Goal: Task Accomplishment & Management: Manage account settings

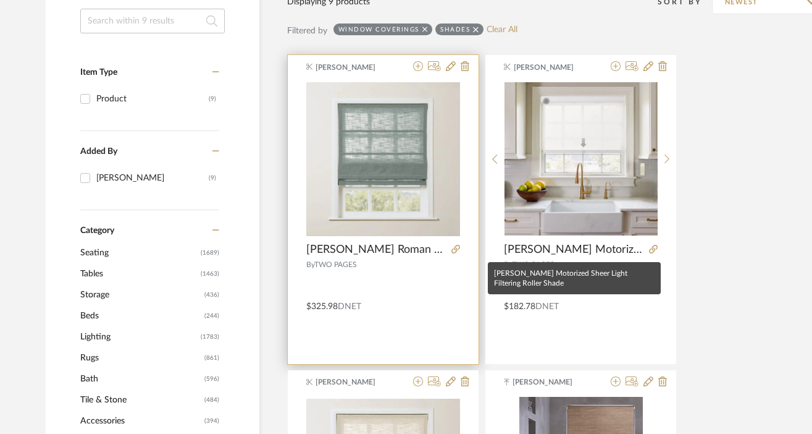
scroll to position [237, 0]
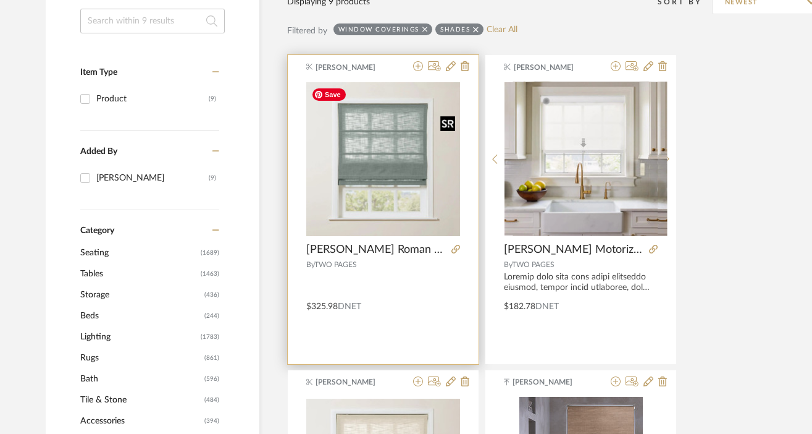
click at [391, 180] on div at bounding box center [383, 241] width 154 height 319
click at [374, 208] on img "0" at bounding box center [383, 159] width 154 height 154
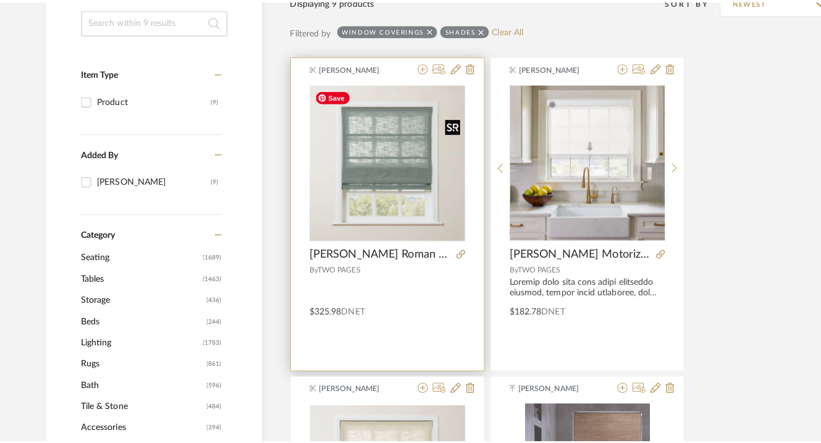
scroll to position [0, 0]
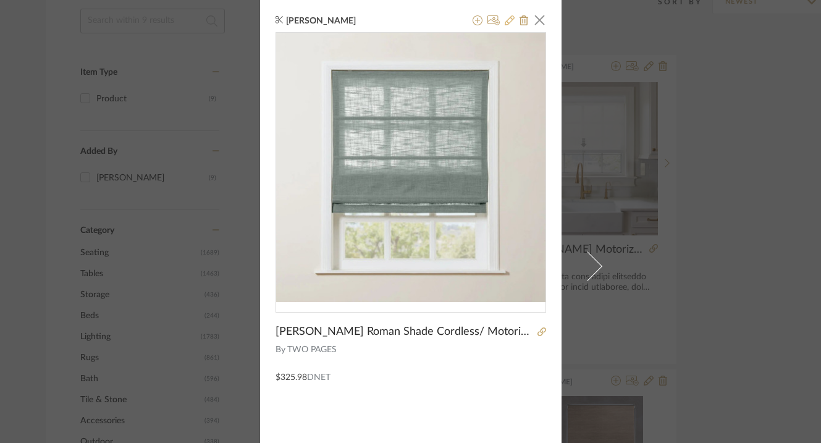
click at [505, 23] on icon at bounding box center [510, 20] width 10 height 10
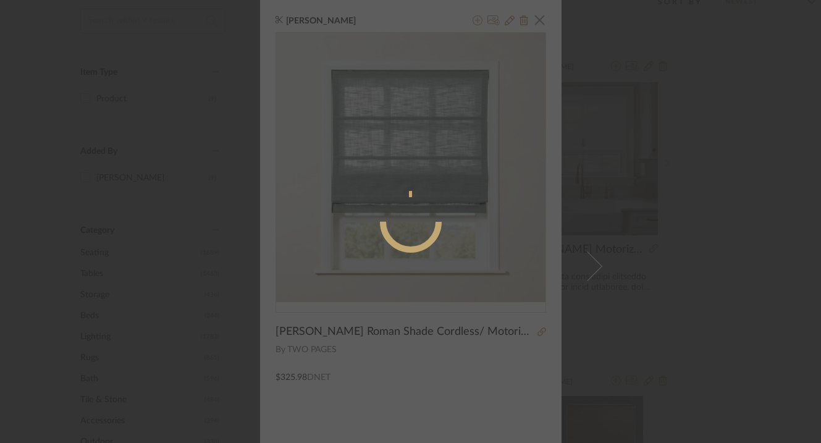
radio input "true"
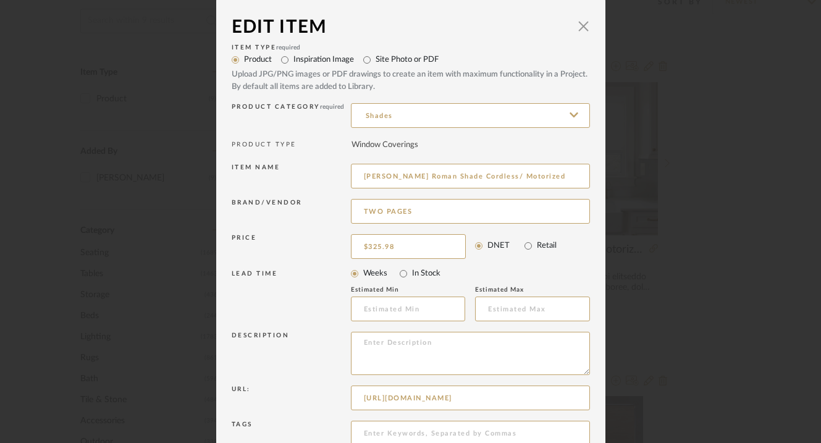
scroll to position [2, 0]
click at [376, 245] on input "325.98" at bounding box center [408, 245] width 115 height 25
type input "$341.98"
drag, startPoint x: 564, startPoint y: 258, endPoint x: 539, endPoint y: 274, distance: 30.3
click at [564, 258] on sr-field-set "DNET Retail" at bounding box center [532, 245] width 115 height 25
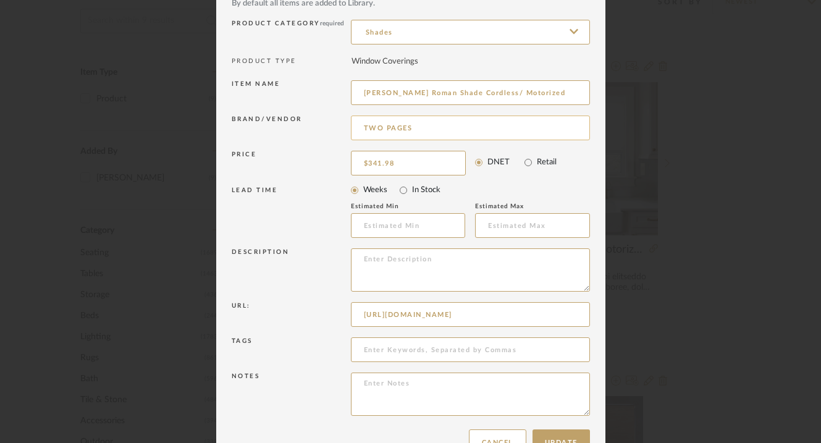
scroll to position [120, 0]
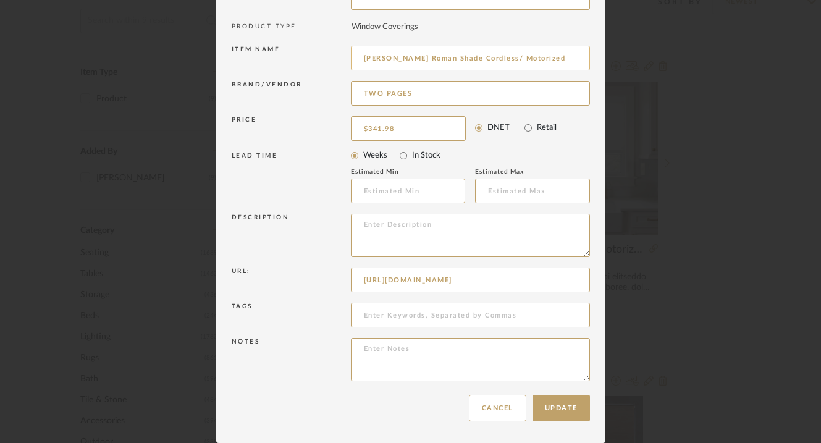
click at [356, 59] on input "[PERSON_NAME] Roman Shade Cordless/ Motorized" at bounding box center [470, 58] width 239 height 25
paste input "Pale Blue Aqua 1908-33"
type input "Pale Blue Aqua 1908-33 [PERSON_NAME] Roman Shade Cordless/ Motorized"
click at [390, 229] on textarea at bounding box center [470, 235] width 239 height 43
paste textarea "Cordless lift control. Made of 90% polyester and 10% linen blend. Trim border w…"
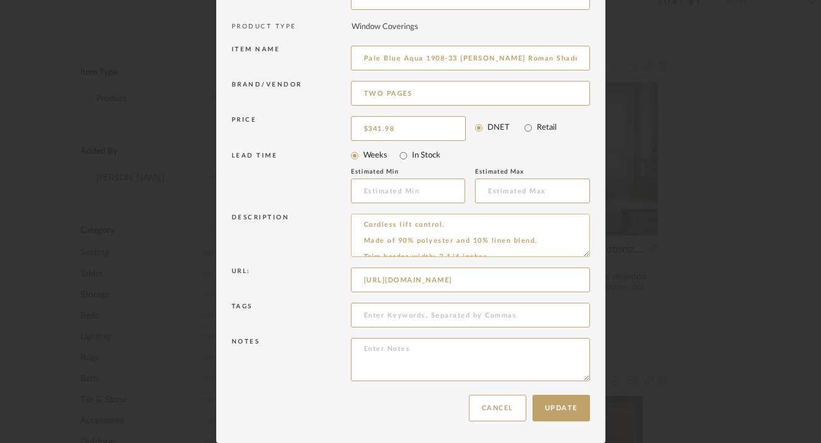
scroll to position [5, 0]
type textarea "Cordless lift control. Made of 90% polyester and 10% linen blend. Trim border w…"
click at [543, 406] on button "Update" at bounding box center [560, 410] width 57 height 27
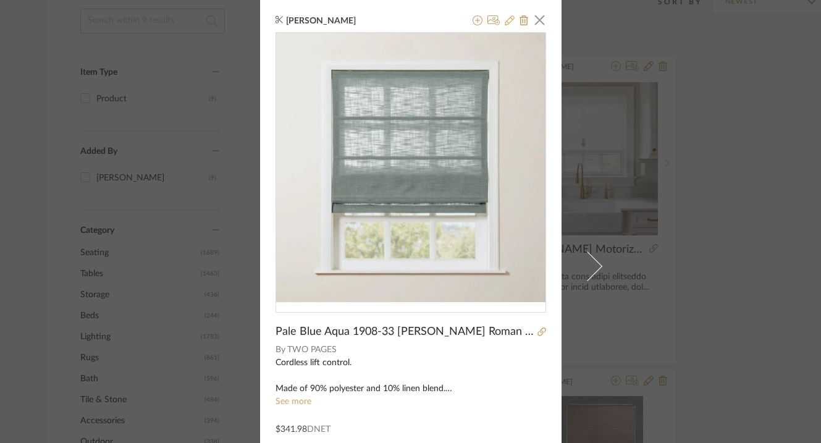
click at [507, 17] on icon at bounding box center [510, 20] width 10 height 10
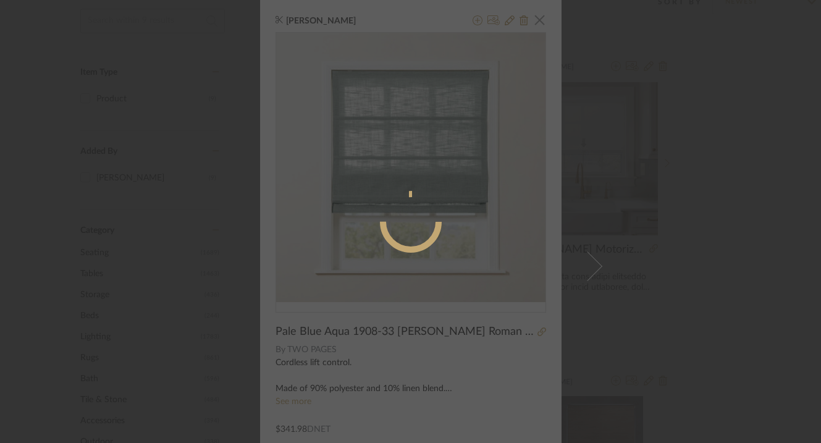
radio input "true"
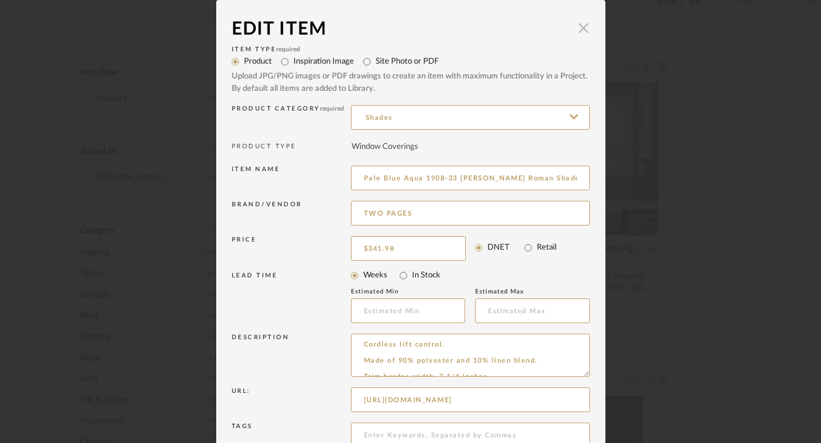
click at [579, 31] on span "button" at bounding box center [583, 27] width 25 height 25
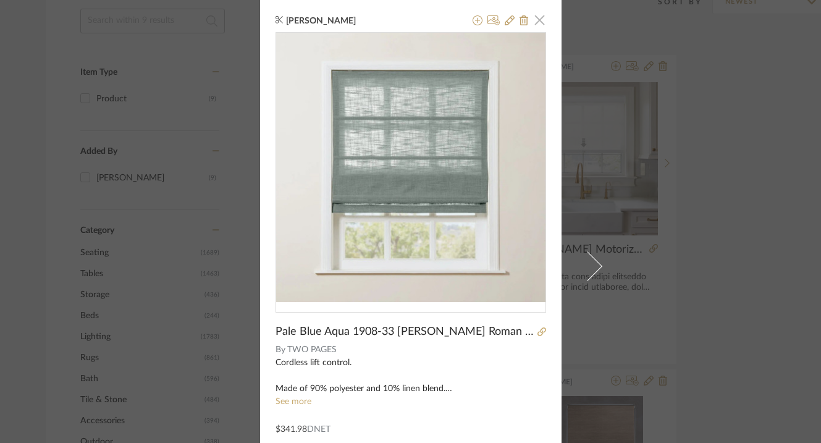
click at [536, 20] on span "button" at bounding box center [539, 19] width 25 height 25
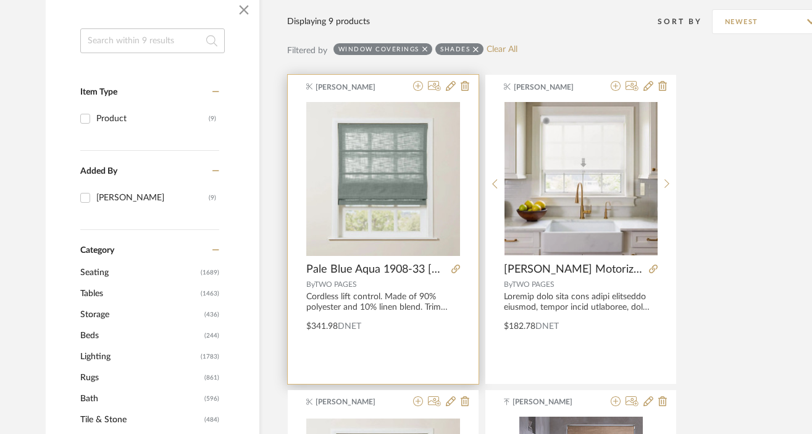
scroll to position [157, 0]
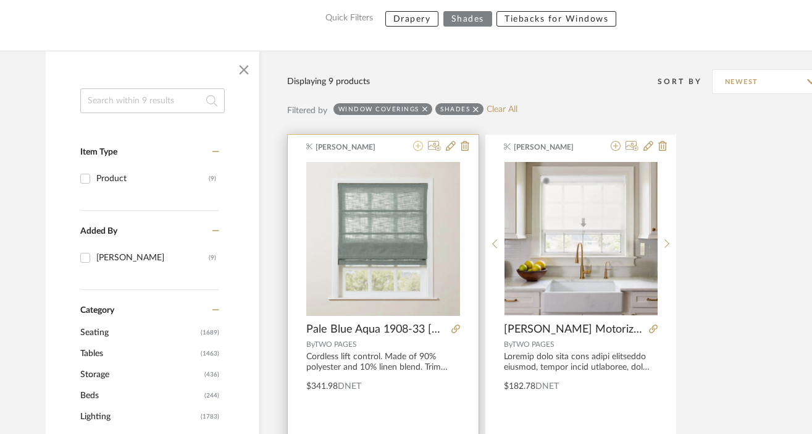
click at [419, 147] on icon at bounding box center [418, 146] width 10 height 10
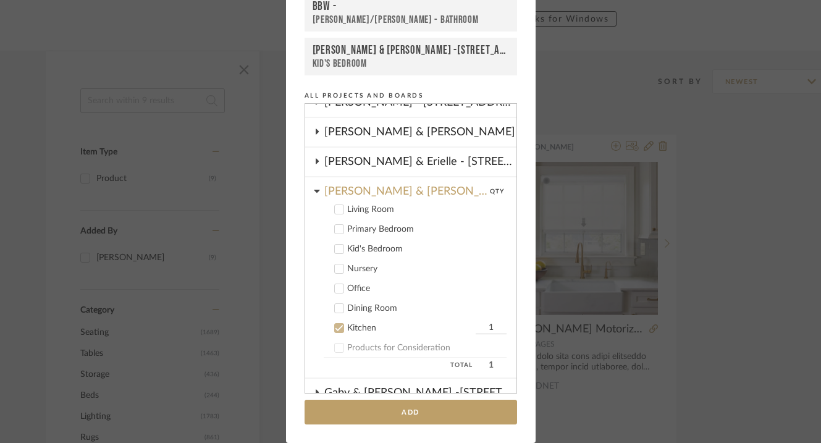
scroll to position [190, 0]
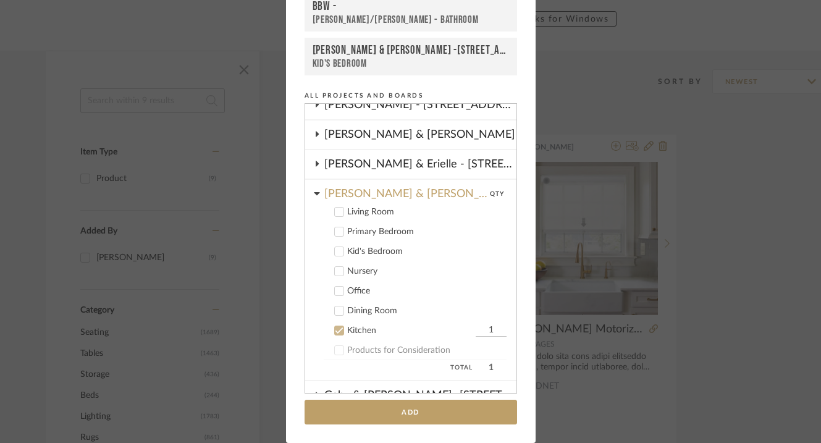
click at [336, 330] on icon at bounding box center [339, 331] width 8 height 6
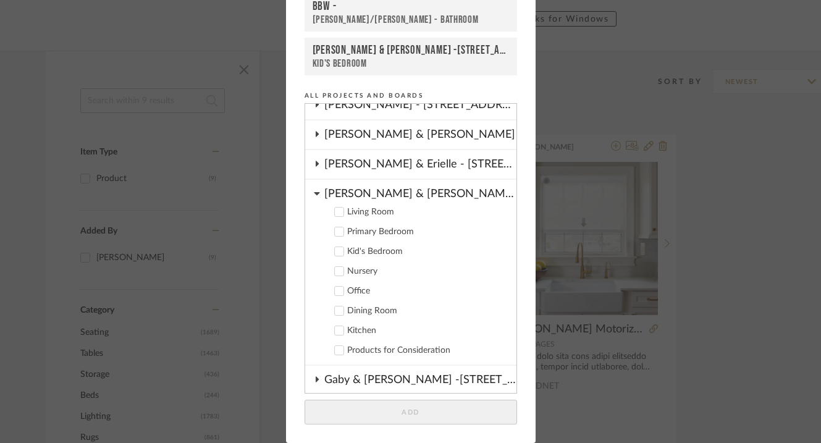
click at [337, 250] on icon at bounding box center [339, 251] width 9 height 9
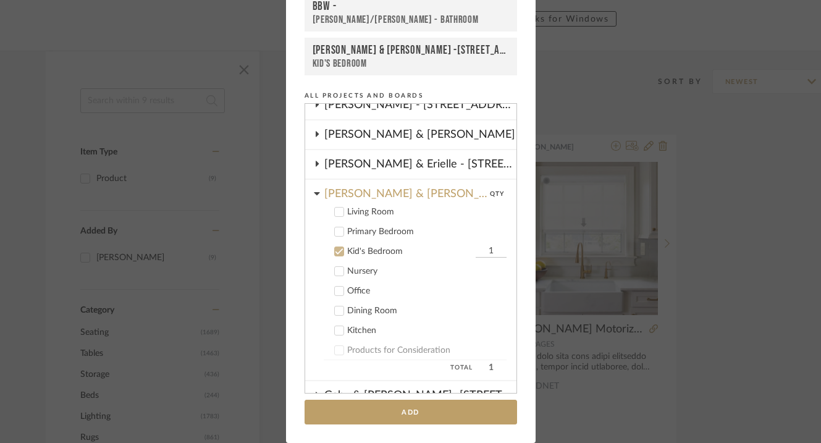
click at [476, 248] on input "1" at bounding box center [491, 251] width 31 height 12
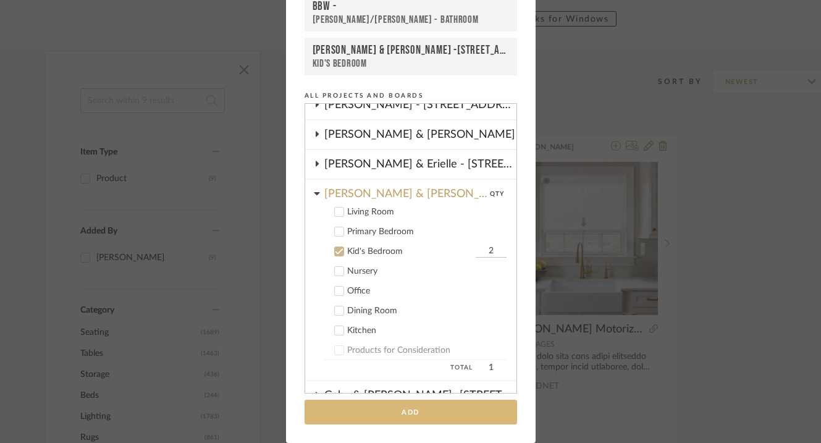
type input "2"
click at [392, 418] on button "Add" at bounding box center [410, 412] width 212 height 25
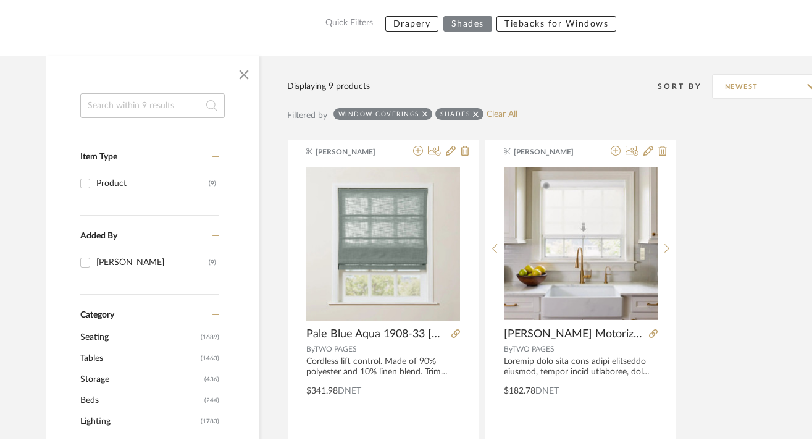
scroll to position [0, 0]
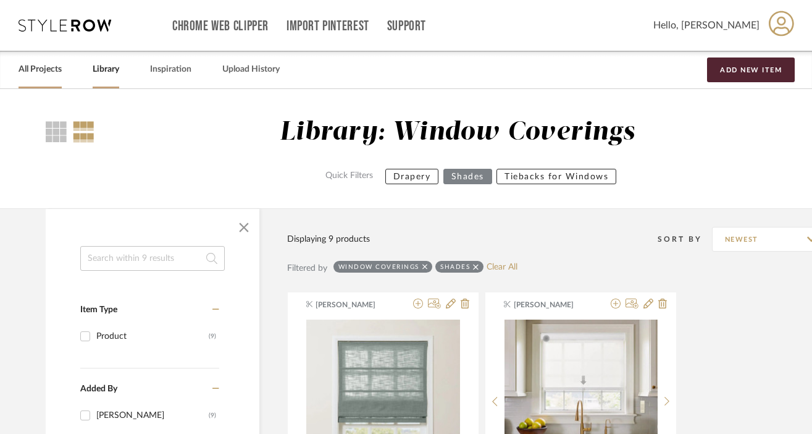
click at [52, 67] on link "All Projects" at bounding box center [40, 69] width 43 height 17
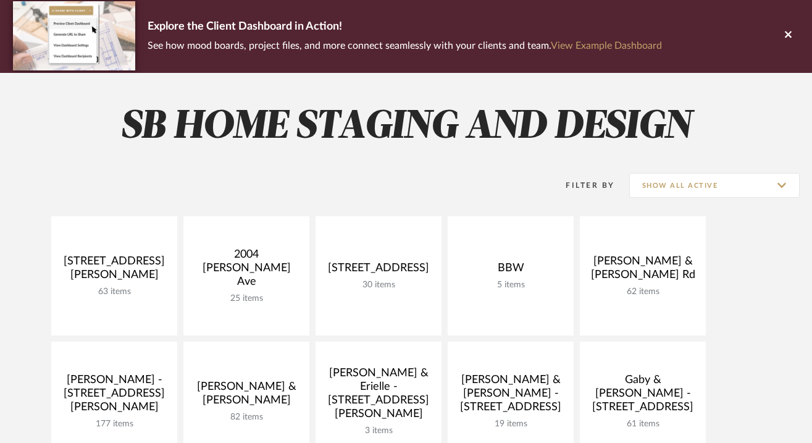
scroll to position [184, 0]
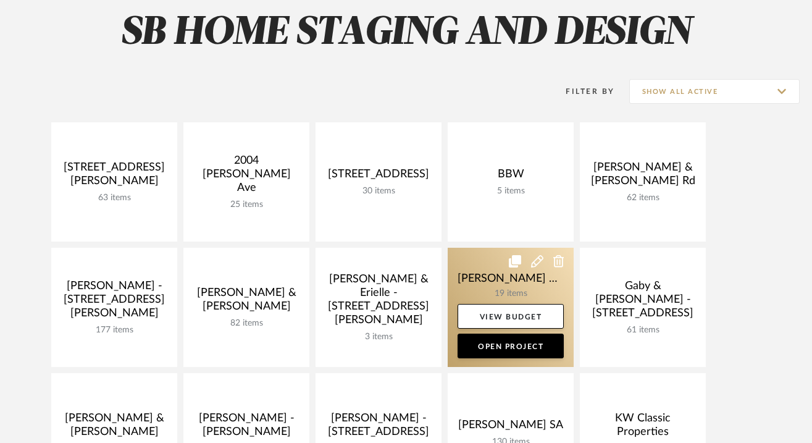
click at [498, 294] on link at bounding box center [511, 307] width 126 height 119
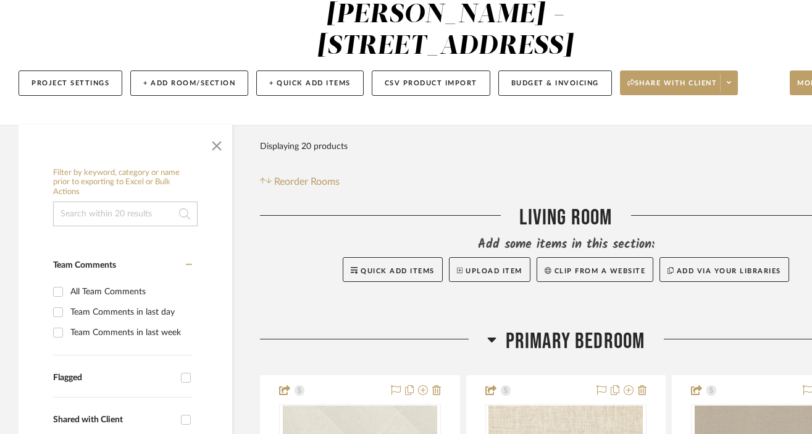
scroll to position [192, 0]
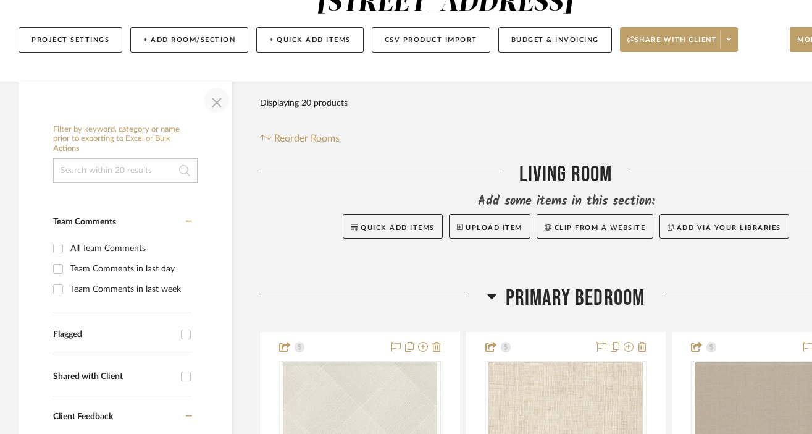
click at [210, 85] on span "button" at bounding box center [217, 100] width 30 height 30
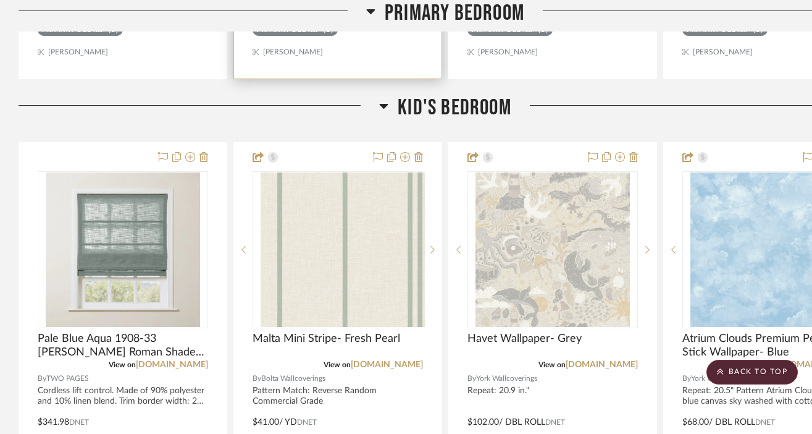
scroll to position [987, 0]
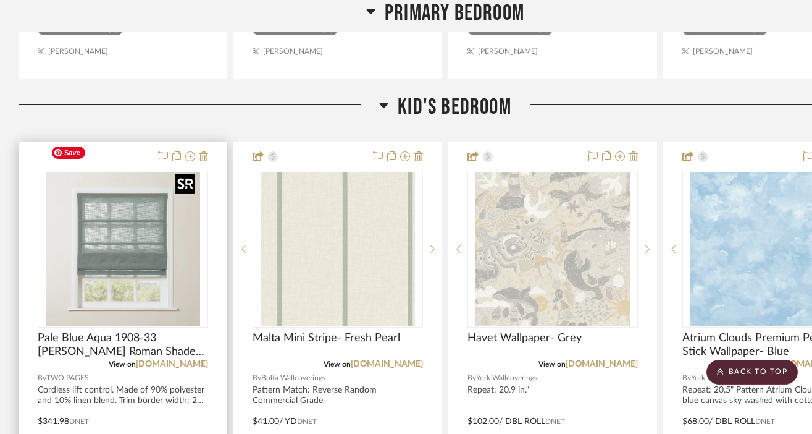
click at [114, 208] on img "0" at bounding box center [123, 249] width 154 height 154
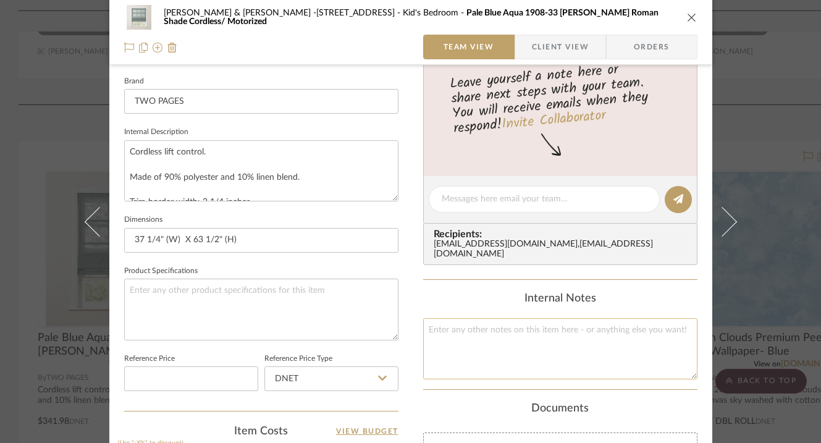
scroll to position [415, 0]
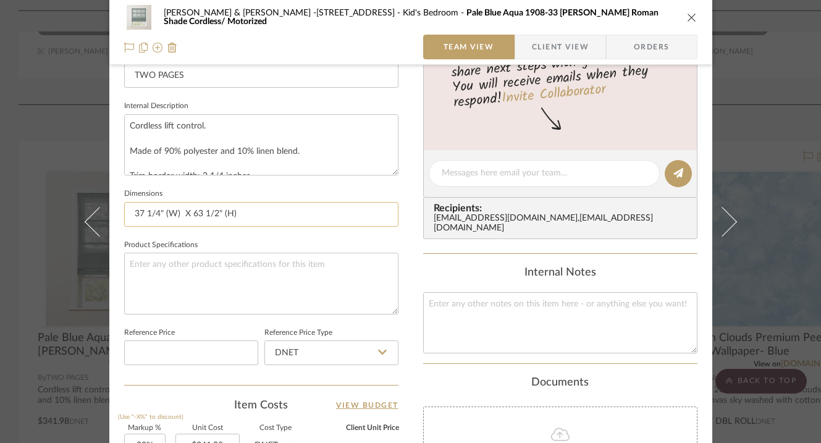
drag, startPoint x: 130, startPoint y: 212, endPoint x: 141, endPoint y: 211, distance: 10.6
click at [141, 211] on input "37 1/4" (W) X 63 1/2" (H)" at bounding box center [261, 214] width 274 height 25
click at [261, 215] on input "412 1/4" (W) X 63 1/2" (H)" at bounding box center [261, 214] width 274 height 25
click at [201, 208] on input "412 1/4" (W) X 63 1/2" (H)" at bounding box center [261, 214] width 274 height 25
type input "412 1/4" (W) X 68 1/2" (H)"
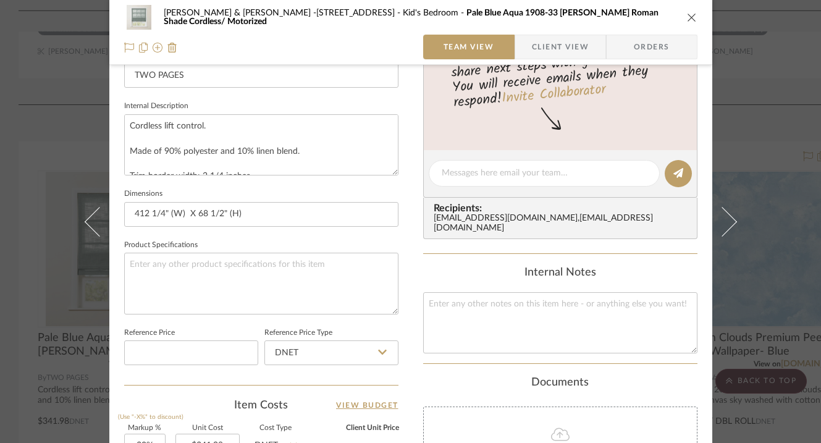
click at [250, 225] on sr-form-field "Dimensions 412 1/4" (W) X 68 1/2" (H)" at bounding box center [261, 210] width 274 height 51
click at [143, 214] on input "412 1/4" (W) X 68 1/2" (H)" at bounding box center [261, 214] width 274 height 25
click at [243, 217] on input "41 1/4" (W) X 68 1/2" (H)" at bounding box center [261, 214] width 274 height 25
type input "41 1/4" (W) X 68 1/2" (H) (Left Window)"
click at [350, 146] on textarea "Cordless lift control. Made of 90% polyester and 10% linen blend. Trim border w…" at bounding box center [261, 144] width 274 height 61
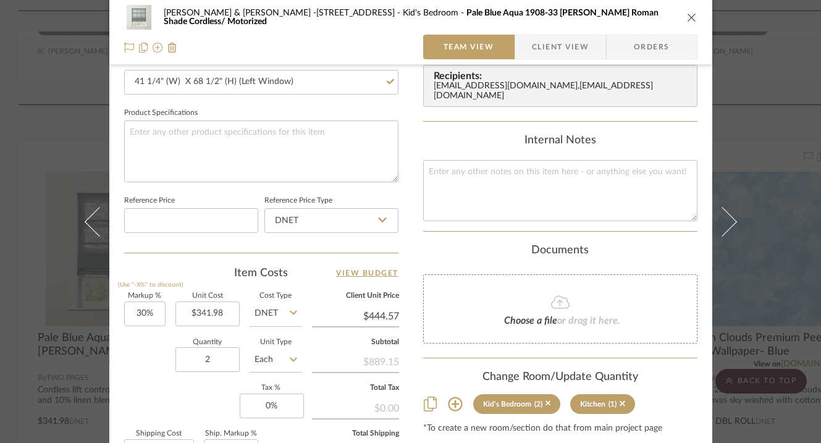
scroll to position [705, 0]
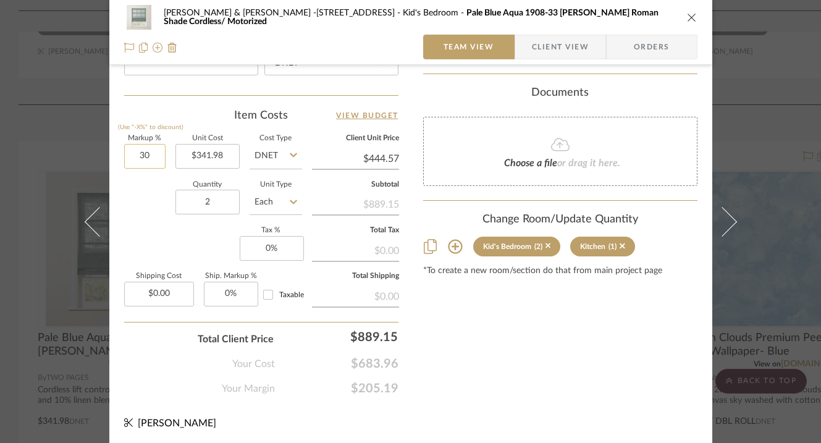
click at [136, 154] on input "30" at bounding box center [144, 156] width 41 height 25
drag, startPoint x: 136, startPoint y: 154, endPoint x: 161, endPoint y: 154, distance: 24.7
click at [159, 154] on input "30" at bounding box center [144, 156] width 41 height 25
type input "20%"
drag, startPoint x: 198, startPoint y: 201, endPoint x: 215, endPoint y: 201, distance: 17.3
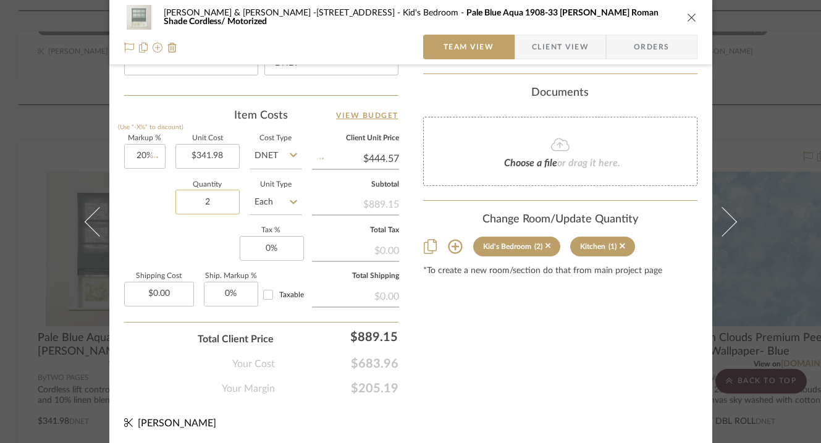
click at [215, 201] on input "2" at bounding box center [207, 202] width 64 height 25
type input "$410.38"
type input "1"
click at [303, 72] on input "DNET" at bounding box center [331, 63] width 134 height 25
click at [198, 82] on sr-form-field "Reference Price" at bounding box center [191, 60] width 134 height 51
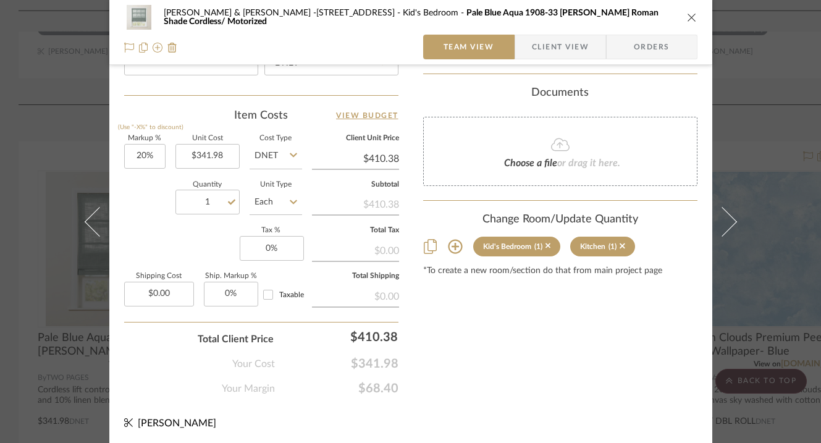
click at [687, 16] on icon "close" at bounding box center [692, 17] width 10 height 10
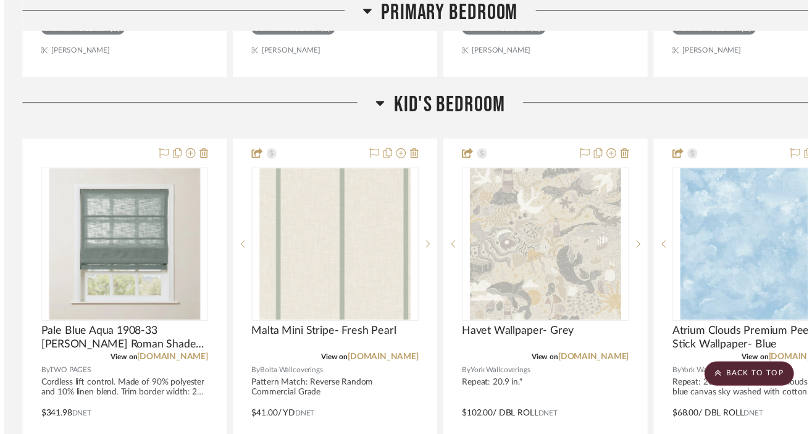
scroll to position [987, 0]
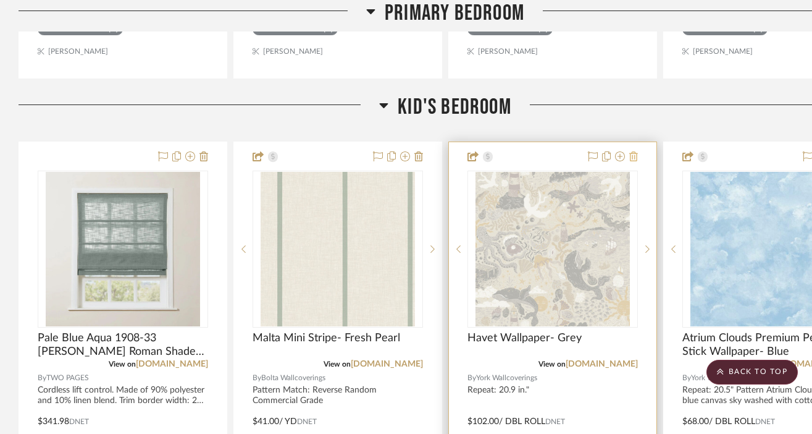
click at [637, 141] on project-item-tile "Havet Wallpaper- Grey View on [DOMAIN_NAME] By York Wallcoverings Repeat: 20.9 …" at bounding box center [552, 412] width 209 height 542
click at [632, 151] on icon at bounding box center [633, 156] width 9 height 10
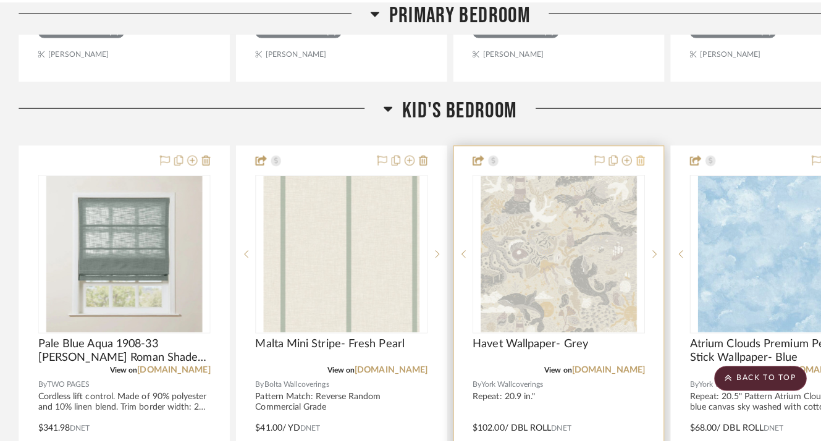
scroll to position [0, 0]
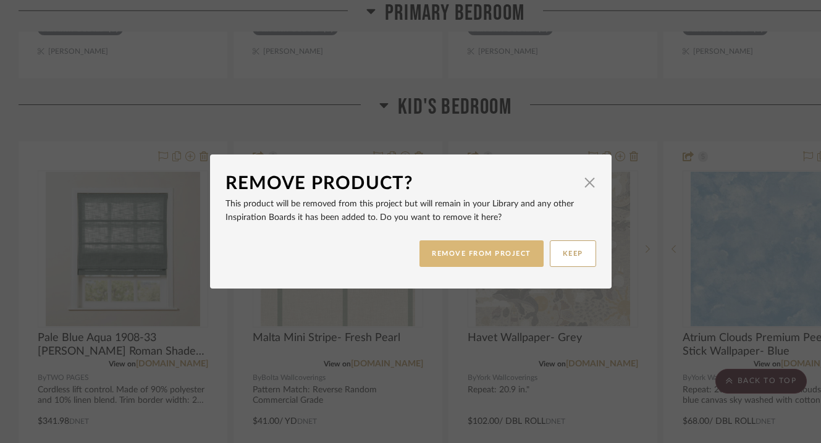
click at [513, 253] on button "REMOVE FROM PROJECT" at bounding box center [481, 253] width 124 height 27
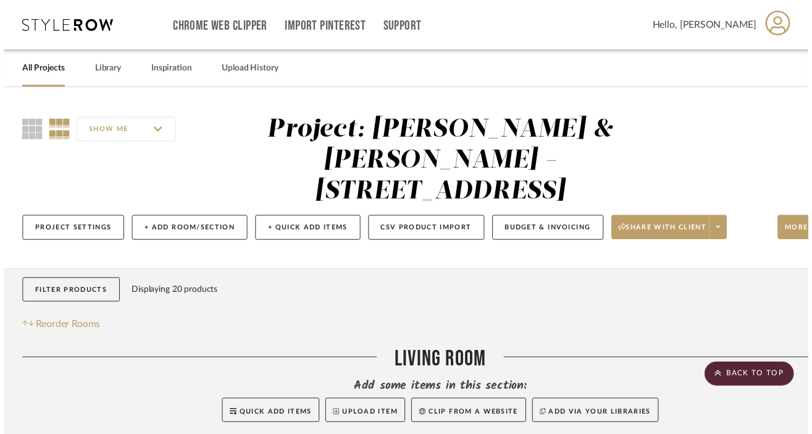
scroll to position [987, 0]
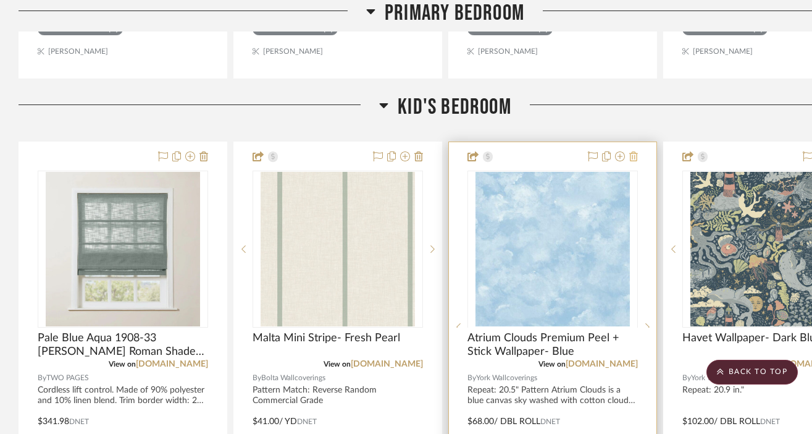
click at [637, 151] on icon at bounding box center [633, 156] width 9 height 10
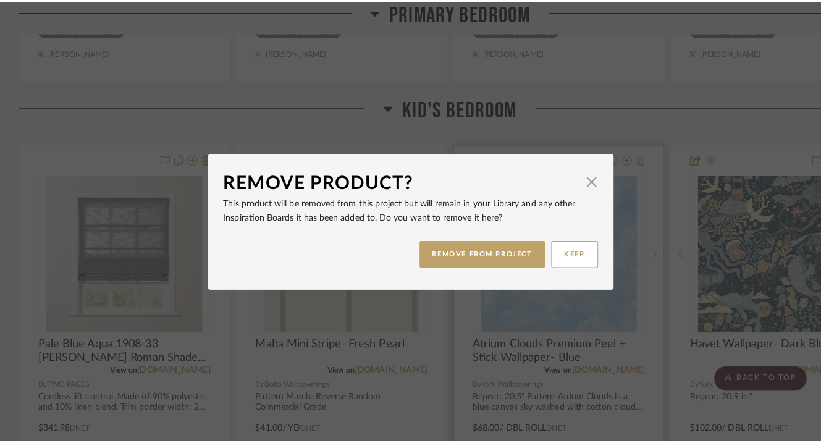
scroll to position [0, 0]
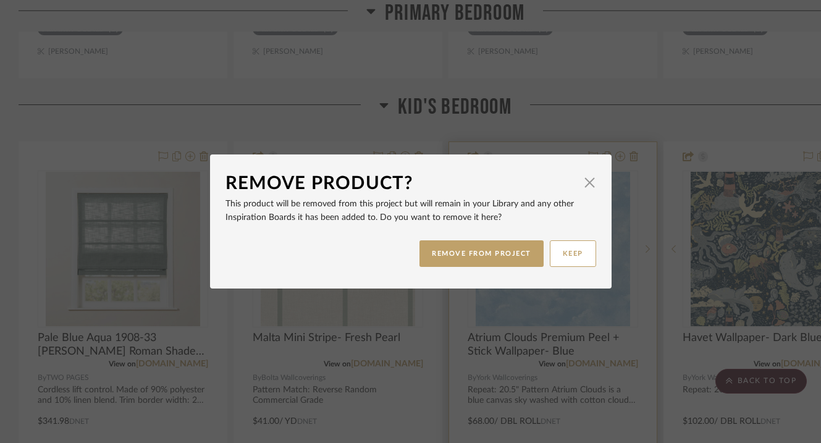
click at [511, 255] on button "REMOVE FROM PROJECT" at bounding box center [481, 253] width 124 height 27
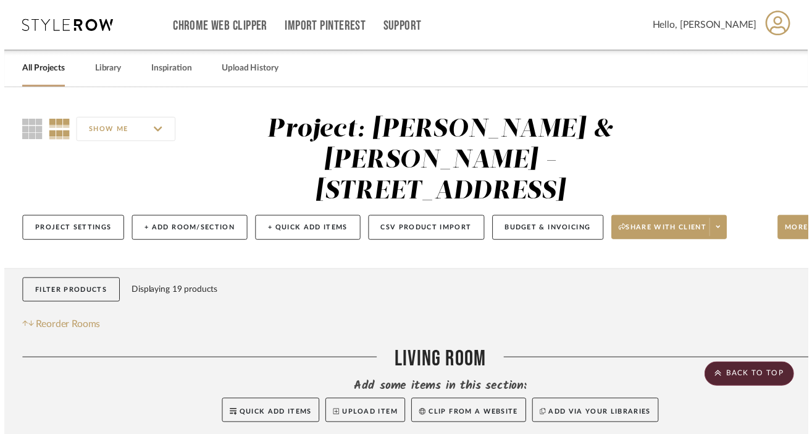
scroll to position [987, 0]
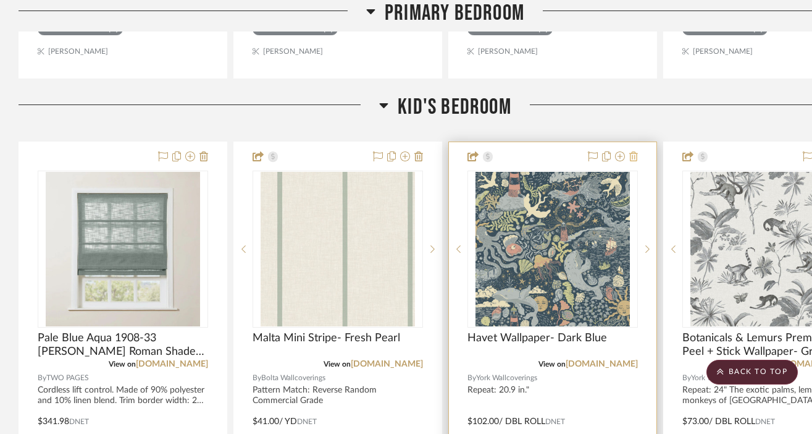
click at [634, 151] on icon at bounding box center [633, 156] width 9 height 10
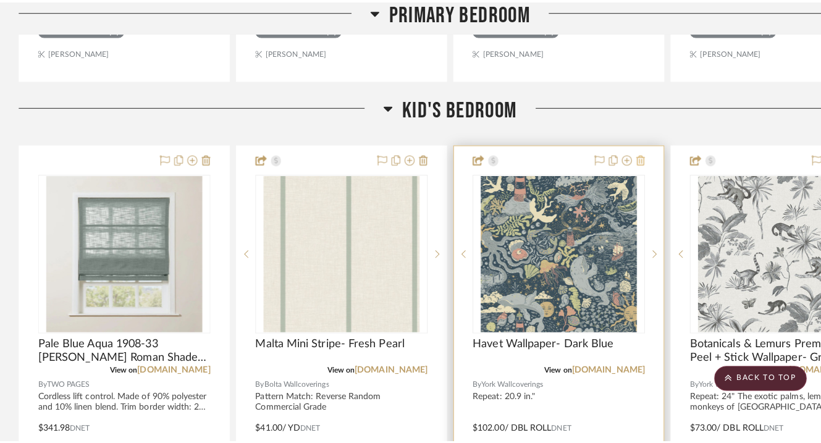
scroll to position [0, 0]
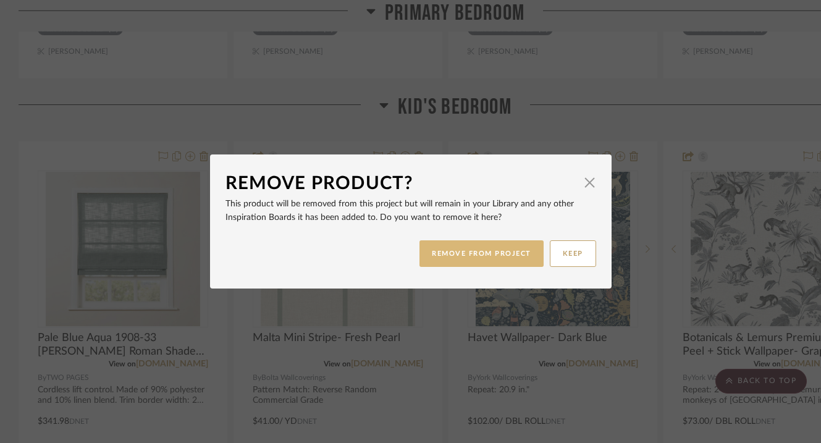
click at [518, 259] on button "REMOVE FROM PROJECT" at bounding box center [481, 253] width 124 height 27
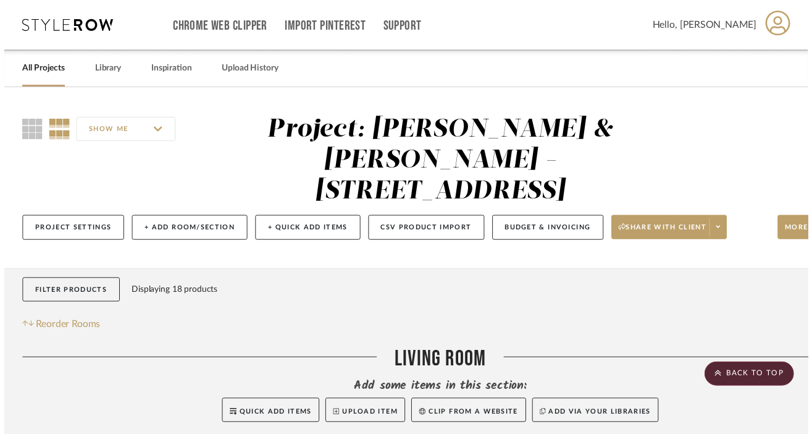
scroll to position [987, 0]
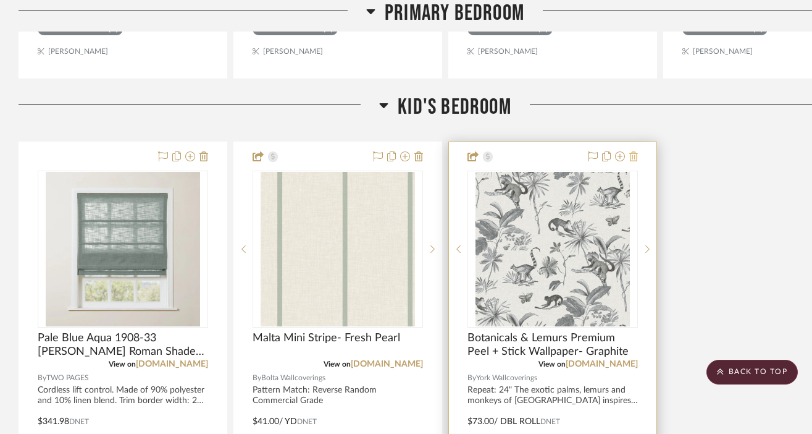
click at [636, 149] on button at bounding box center [633, 156] width 9 height 15
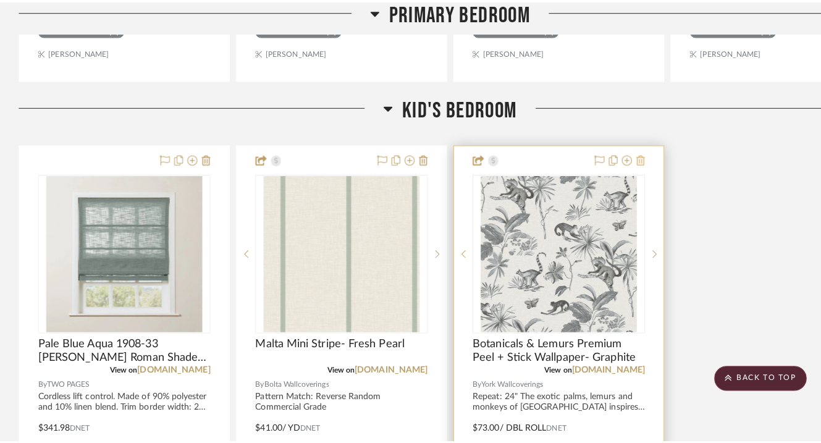
scroll to position [0, 0]
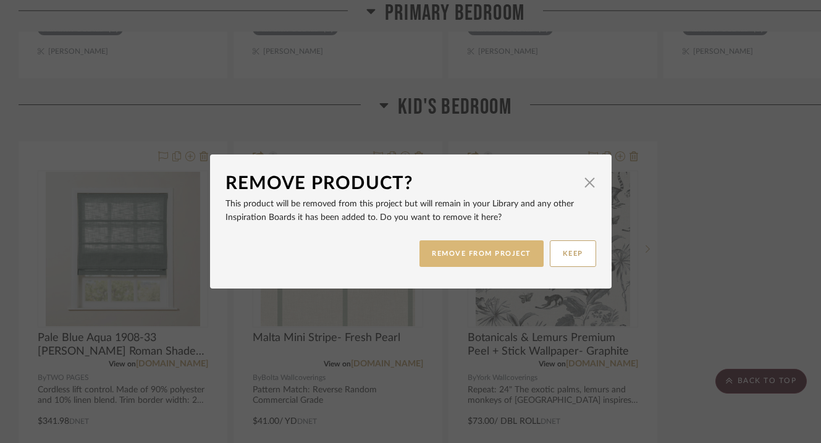
click at [522, 250] on button "REMOVE FROM PROJECT" at bounding box center [481, 253] width 124 height 27
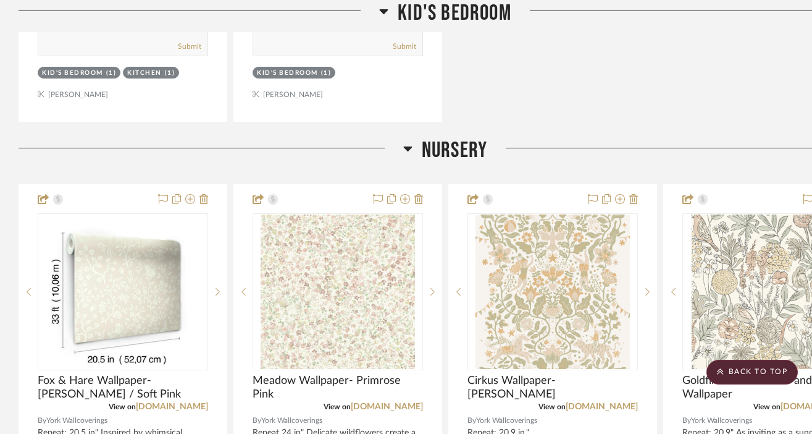
scroll to position [1604, 0]
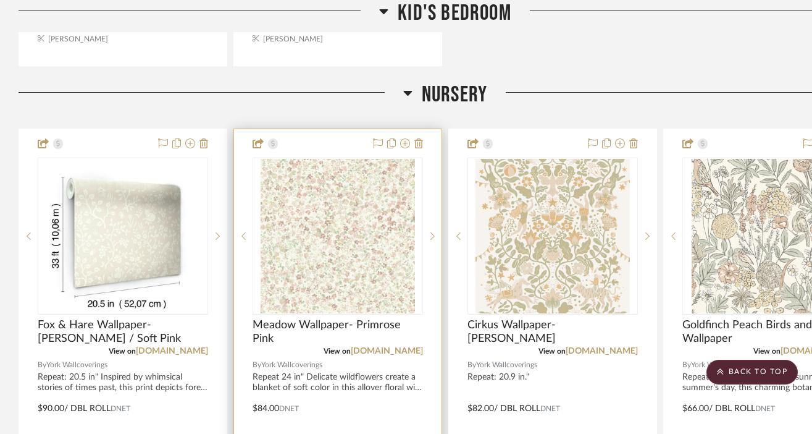
click at [413, 136] on div at bounding box center [396, 143] width 54 height 15
click at [416, 138] on icon at bounding box center [418, 143] width 9 height 10
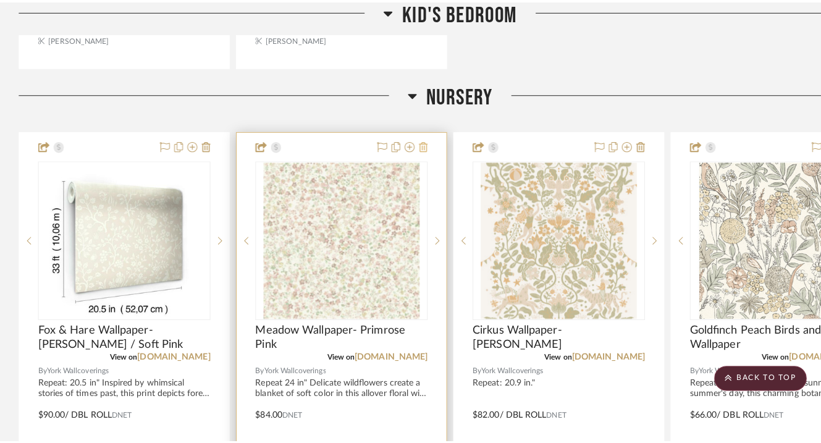
scroll to position [0, 0]
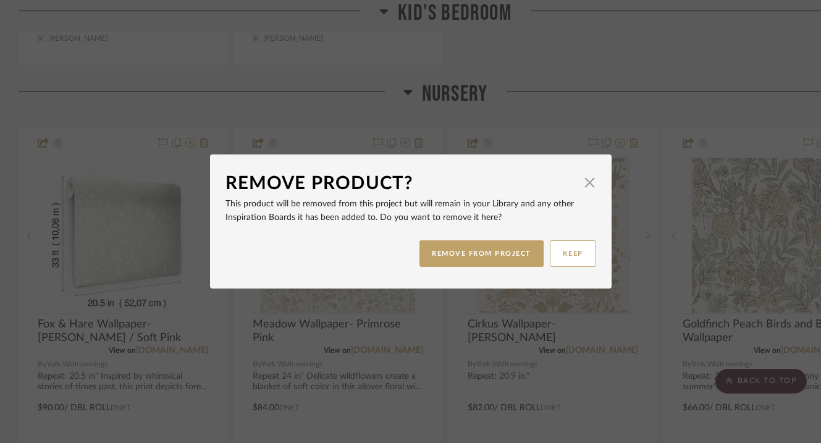
drag, startPoint x: 468, startPoint y: 258, endPoint x: 479, endPoint y: 237, distance: 23.5
click at [468, 256] on button "REMOVE FROM PROJECT" at bounding box center [481, 253] width 124 height 27
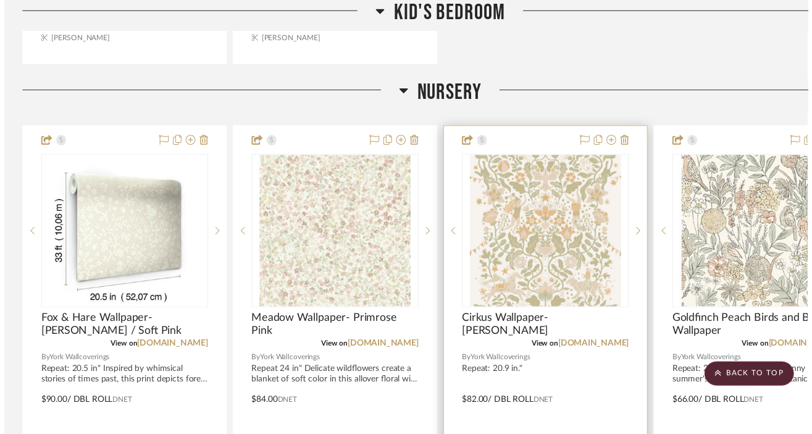
scroll to position [1604, 0]
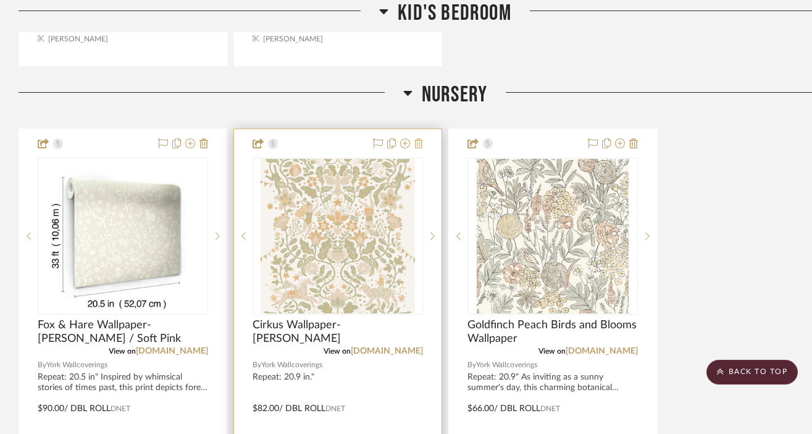
click at [421, 138] on icon at bounding box center [418, 143] width 9 height 10
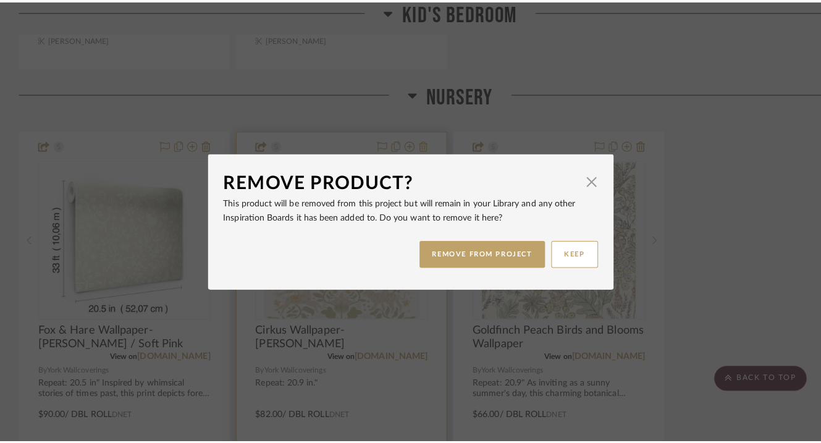
scroll to position [0, 0]
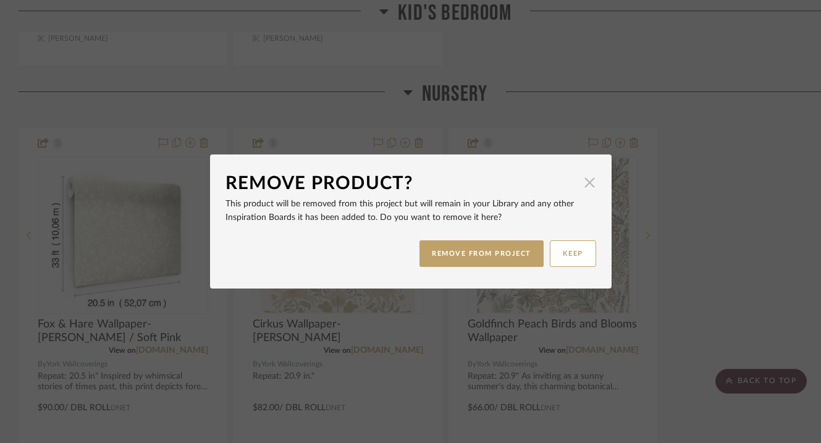
click at [583, 187] on span "button" at bounding box center [589, 182] width 25 height 25
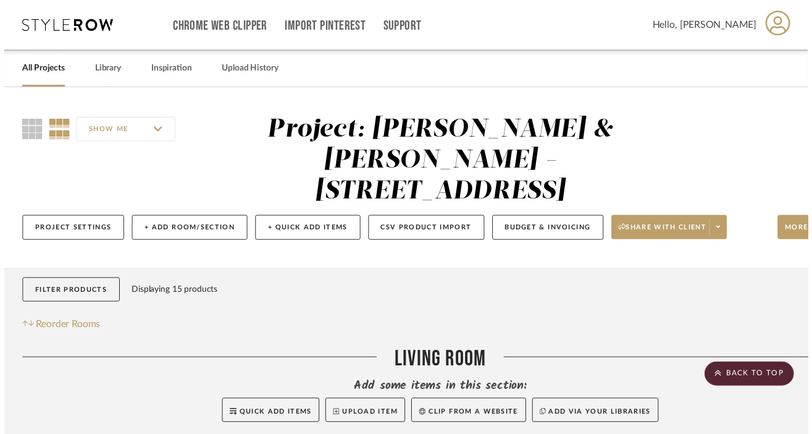
scroll to position [1604, 0]
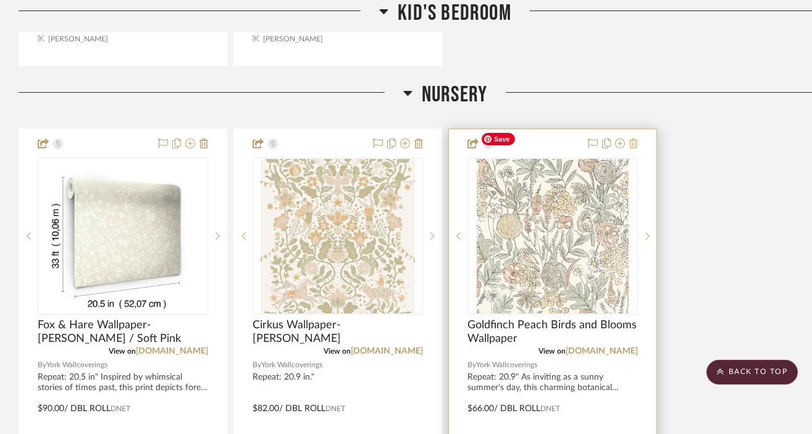
click at [634, 138] on icon at bounding box center [633, 143] width 9 height 10
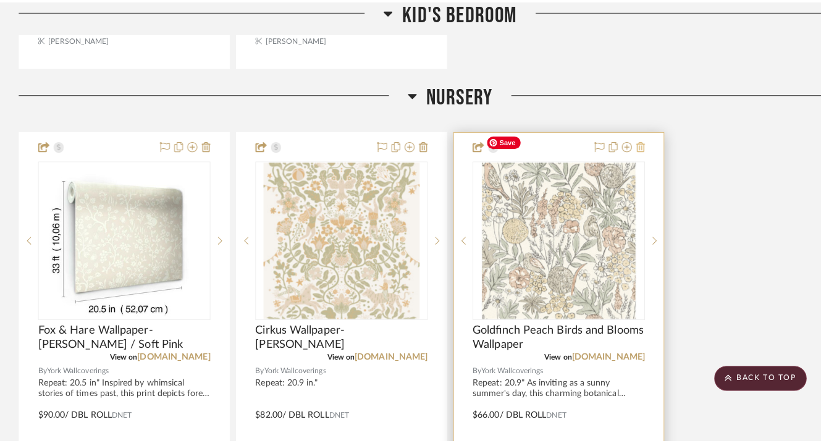
scroll to position [0, 0]
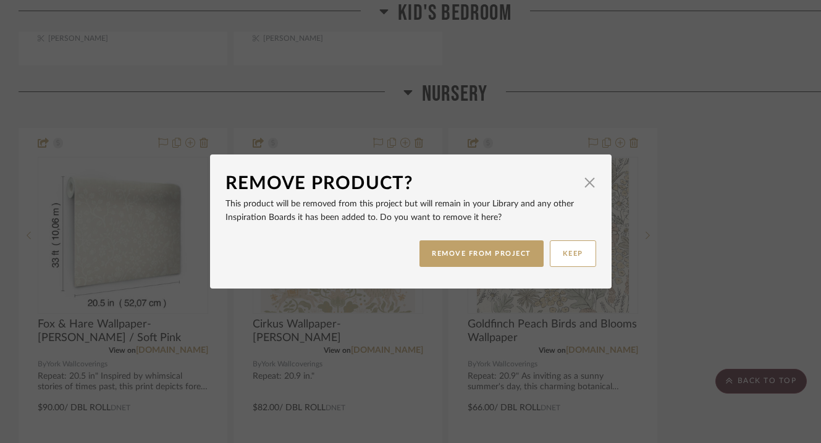
click at [505, 251] on button "REMOVE FROM PROJECT" at bounding box center [481, 253] width 124 height 27
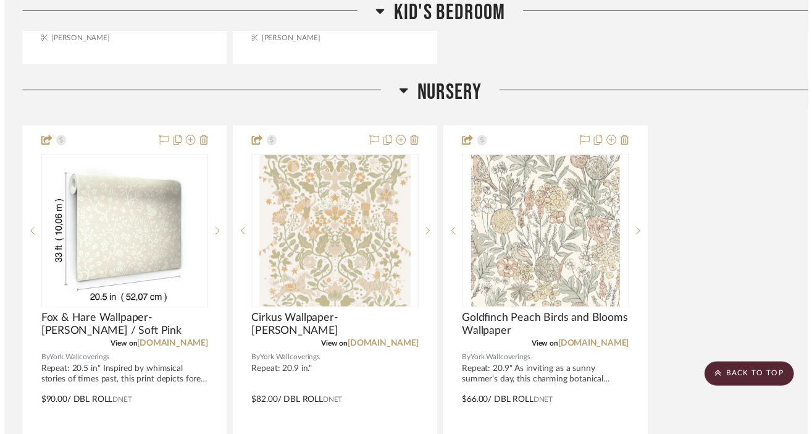
scroll to position [1604, 0]
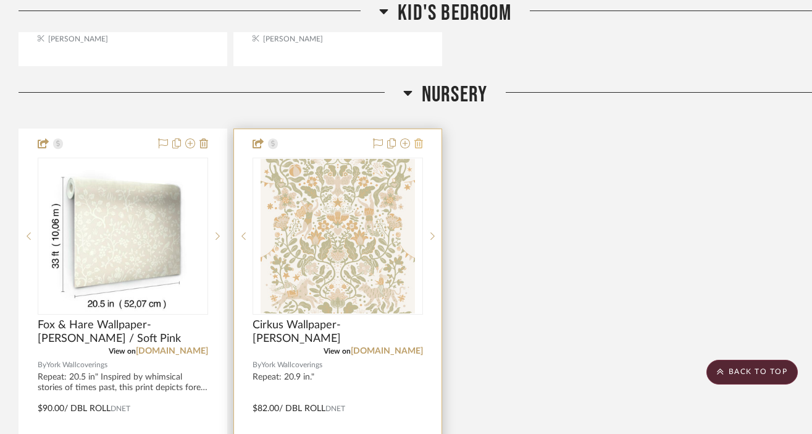
click at [422, 138] on icon at bounding box center [418, 143] width 9 height 10
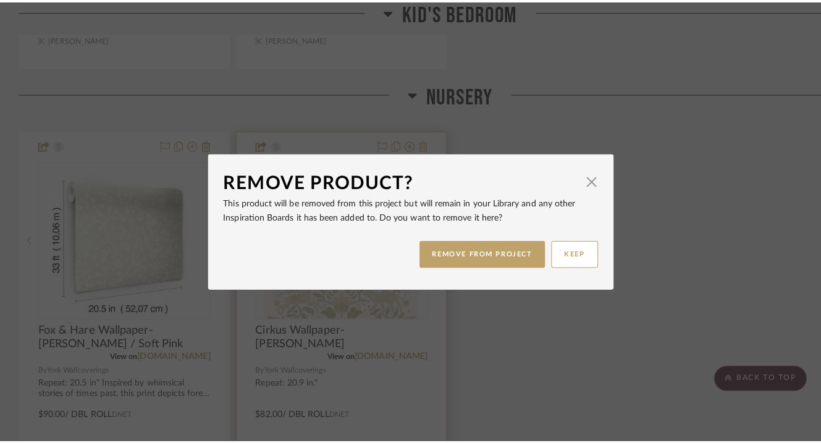
scroll to position [0, 0]
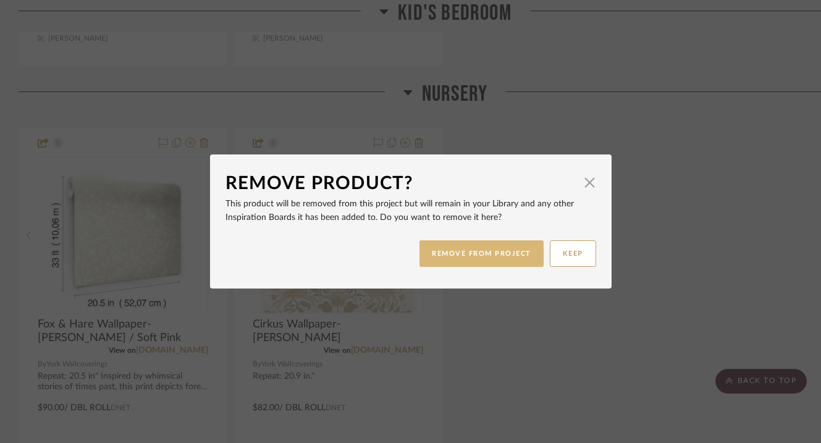
click at [453, 260] on button "REMOVE FROM PROJECT" at bounding box center [481, 253] width 124 height 27
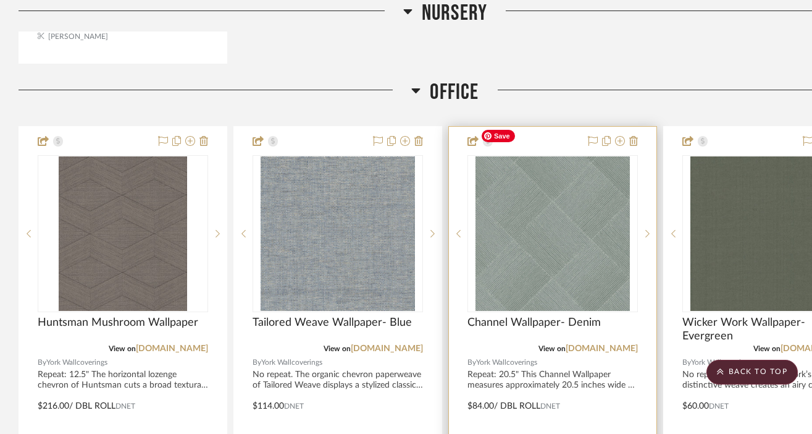
scroll to position [2235, 0]
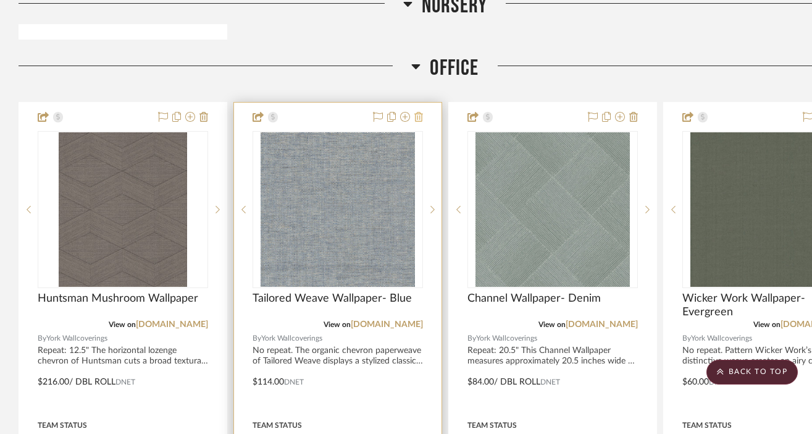
click at [419, 112] on fa-icon at bounding box center [418, 117] width 9 height 10
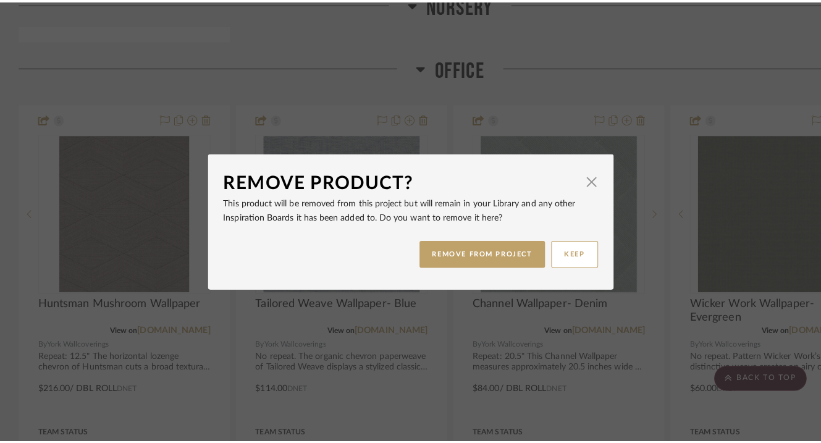
scroll to position [0, 0]
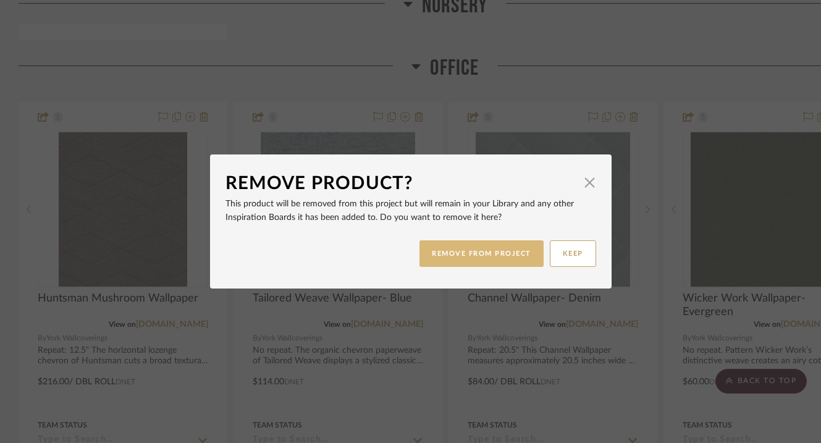
click at [446, 243] on button "REMOVE FROM PROJECT" at bounding box center [481, 253] width 124 height 27
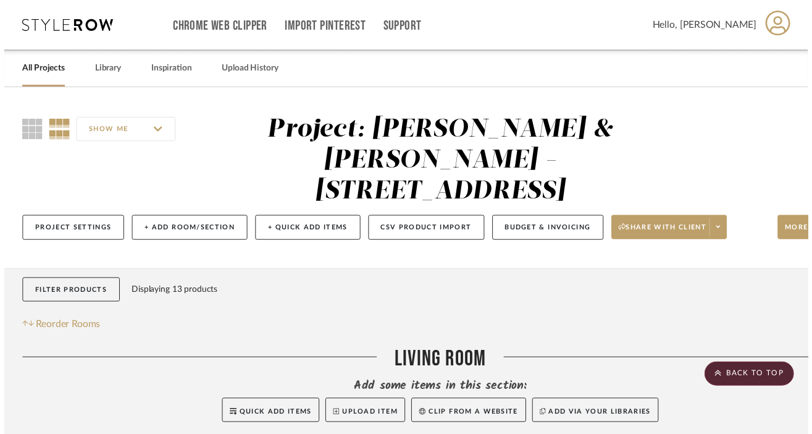
scroll to position [2235, 0]
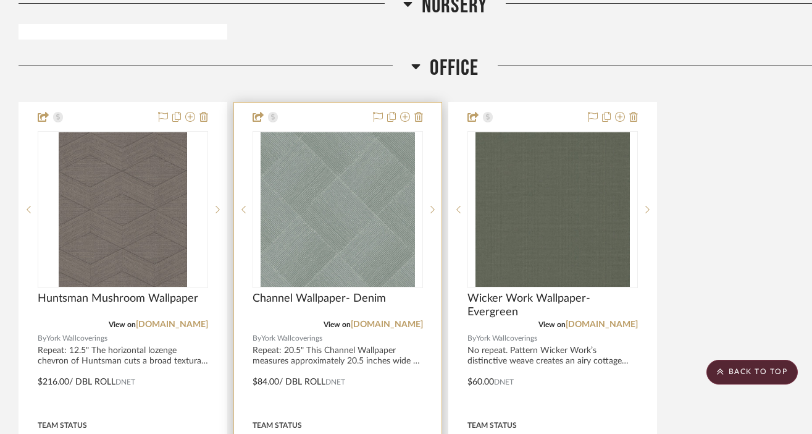
click at [424, 103] on div at bounding box center [338, 373] width 208 height 540
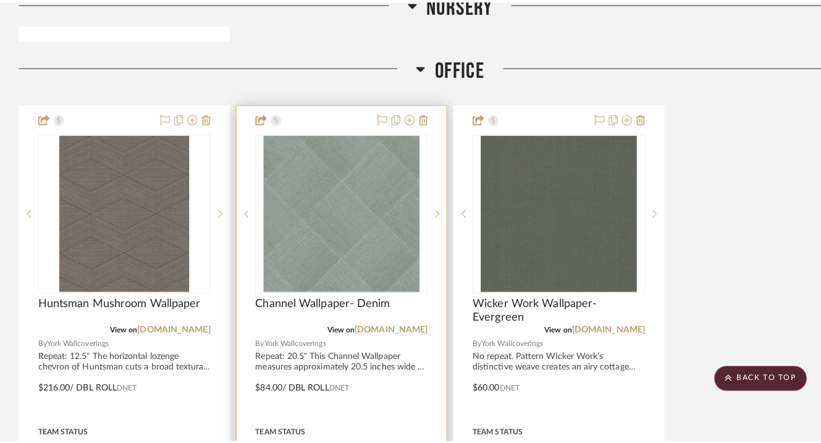
scroll to position [0, 0]
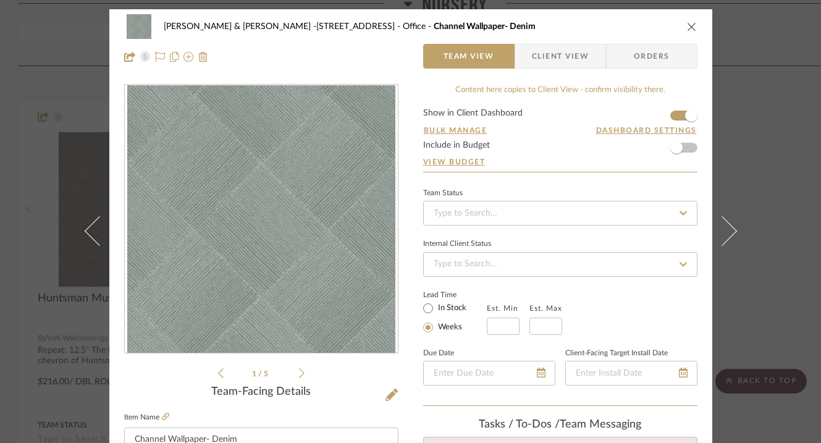
click at [687, 23] on icon "close" at bounding box center [692, 27] width 10 height 10
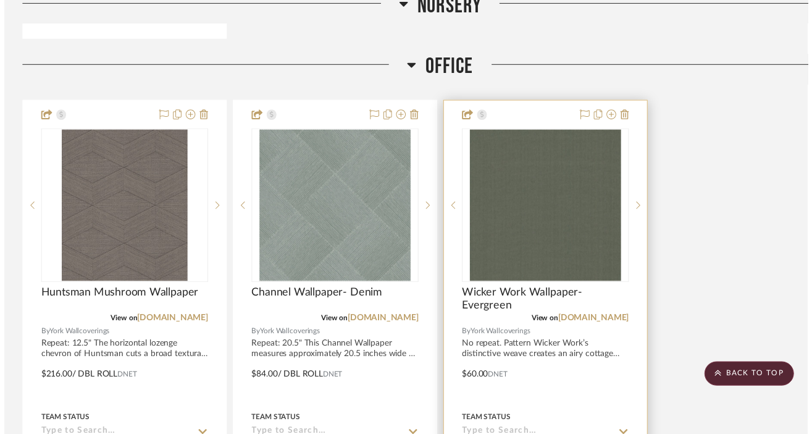
scroll to position [2235, 0]
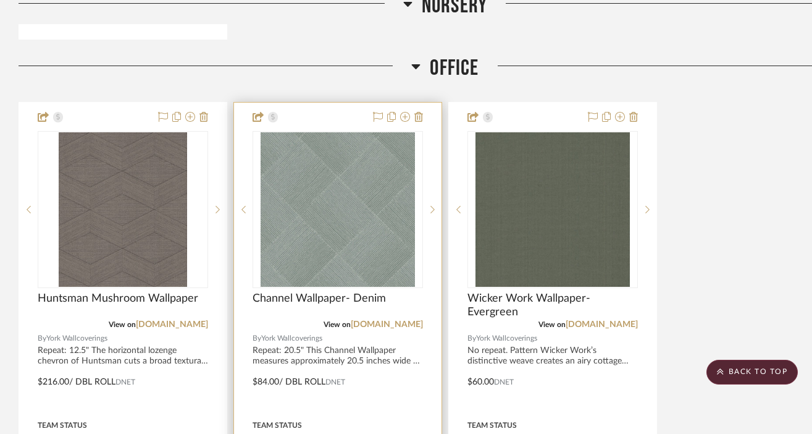
click at [423, 103] on div at bounding box center [338, 373] width 208 height 540
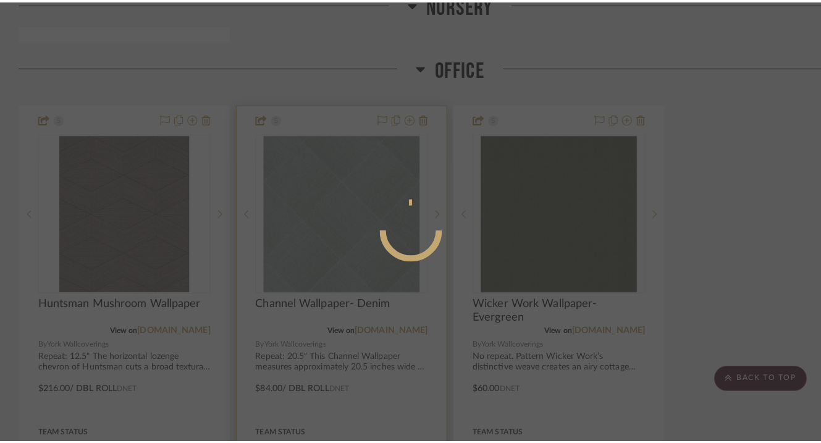
scroll to position [0, 0]
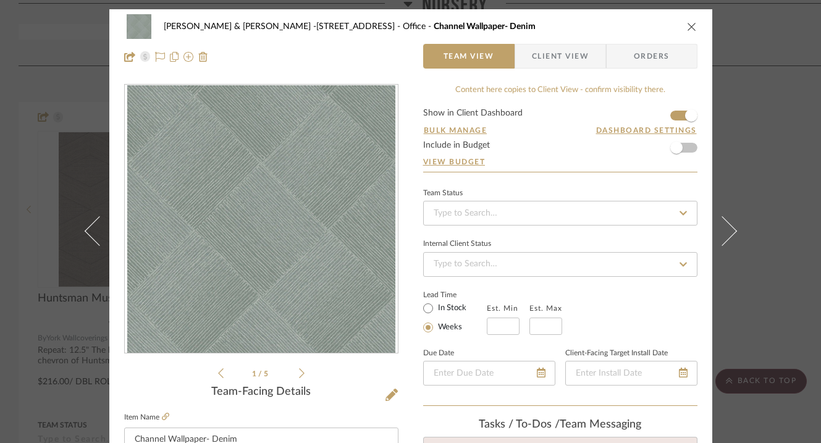
click at [687, 29] on icon "close" at bounding box center [692, 27] width 10 height 10
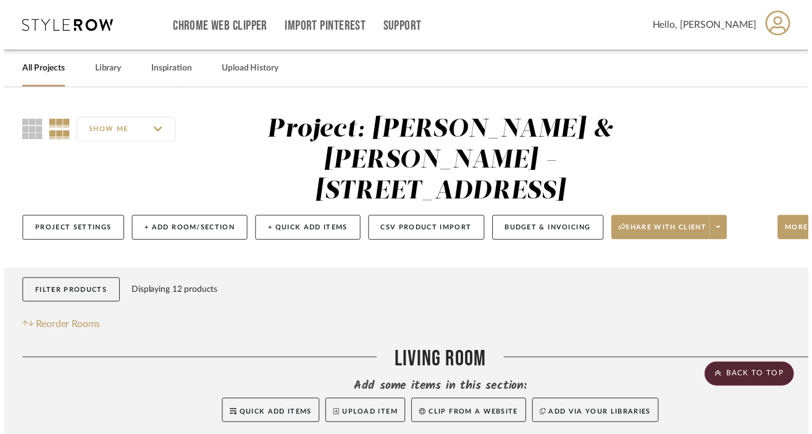
scroll to position [2235, 0]
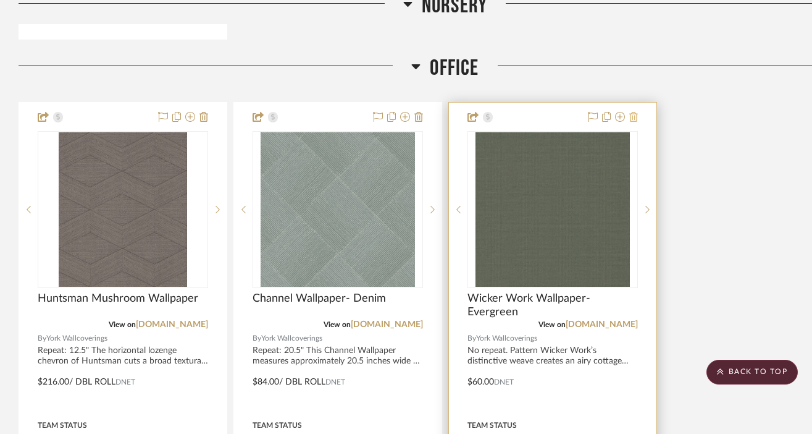
click at [634, 112] on icon at bounding box center [633, 117] width 9 height 10
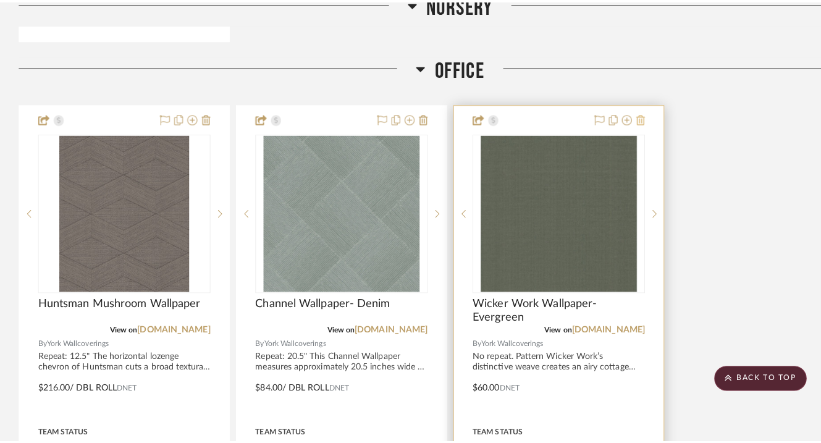
scroll to position [0, 0]
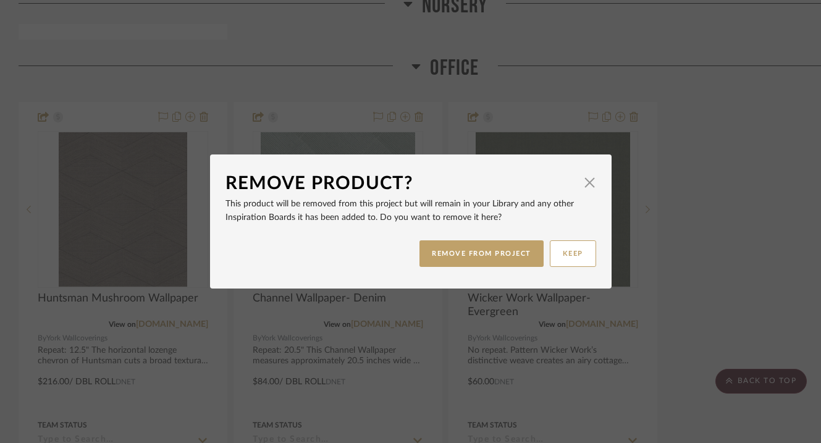
click at [508, 267] on div "REMOVE FROM PROJECT KEEP" at bounding box center [410, 253] width 371 height 39
click at [508, 257] on button "REMOVE FROM PROJECT" at bounding box center [481, 253] width 124 height 27
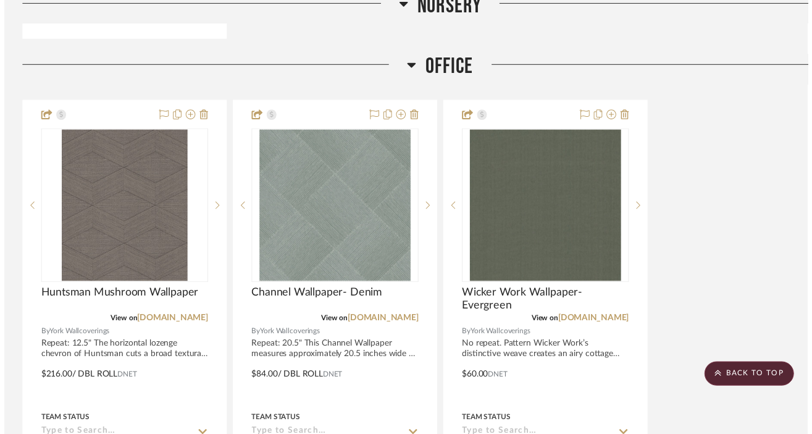
scroll to position [2235, 0]
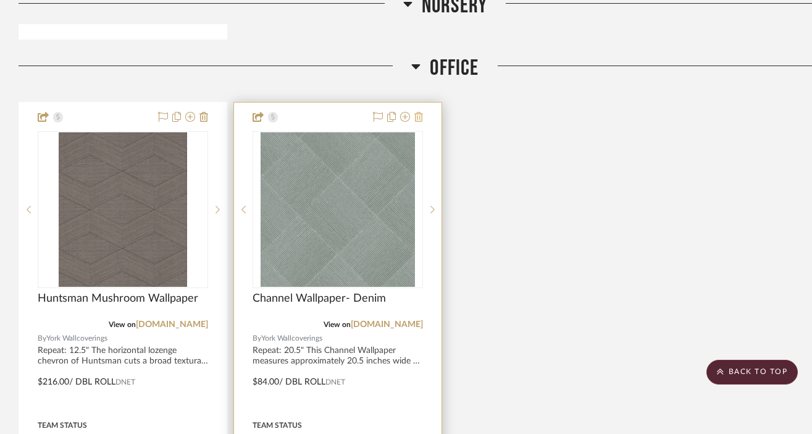
click at [422, 112] on icon at bounding box center [418, 117] width 9 height 10
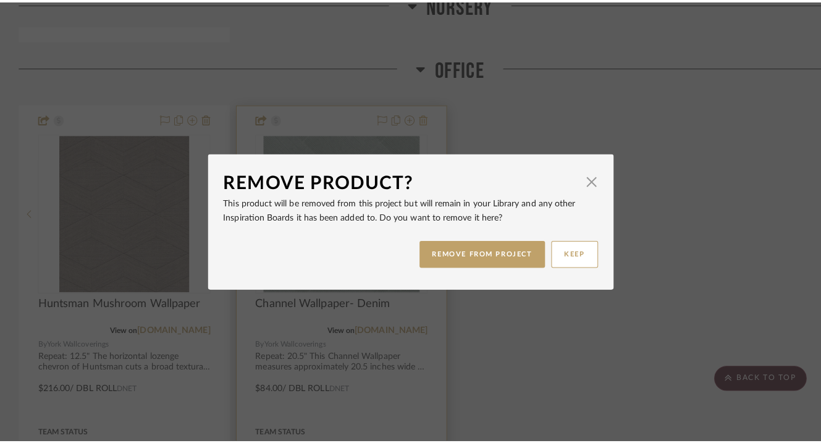
scroll to position [0, 0]
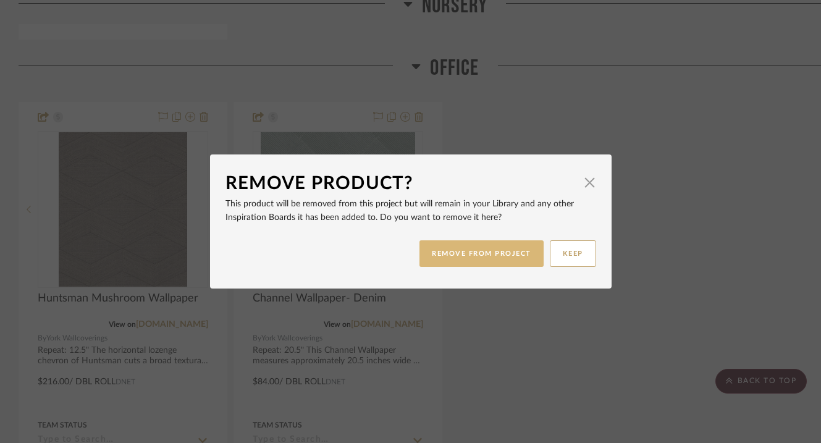
click at [430, 256] on button "REMOVE FROM PROJECT" at bounding box center [481, 253] width 124 height 27
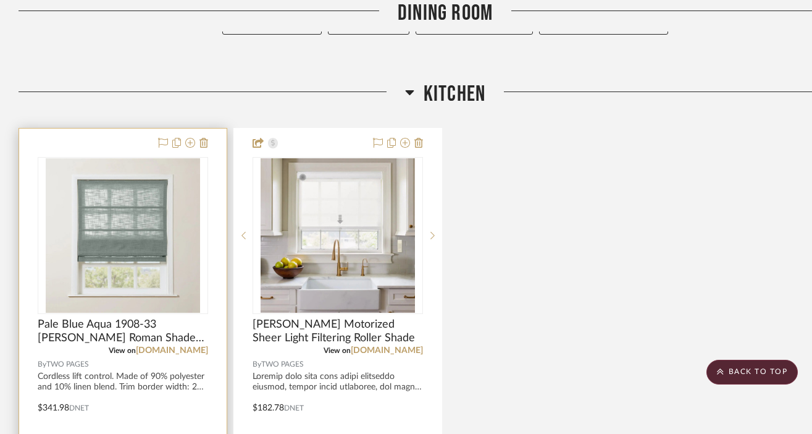
scroll to position [2936, 0]
click at [204, 138] on icon at bounding box center [203, 143] width 9 height 10
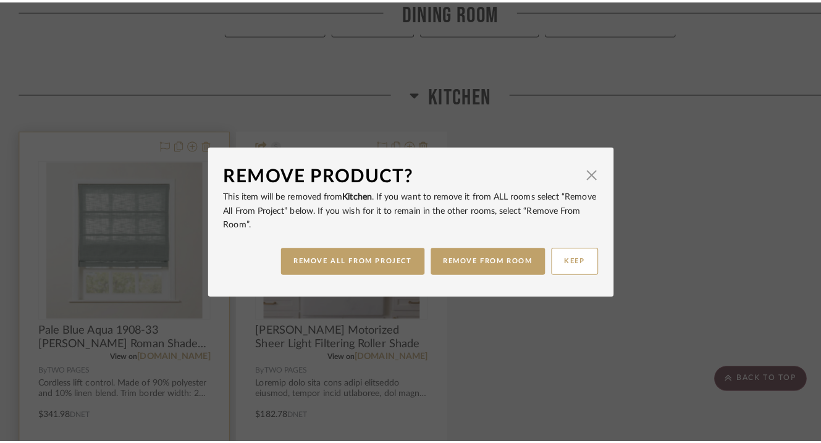
scroll to position [0, 0]
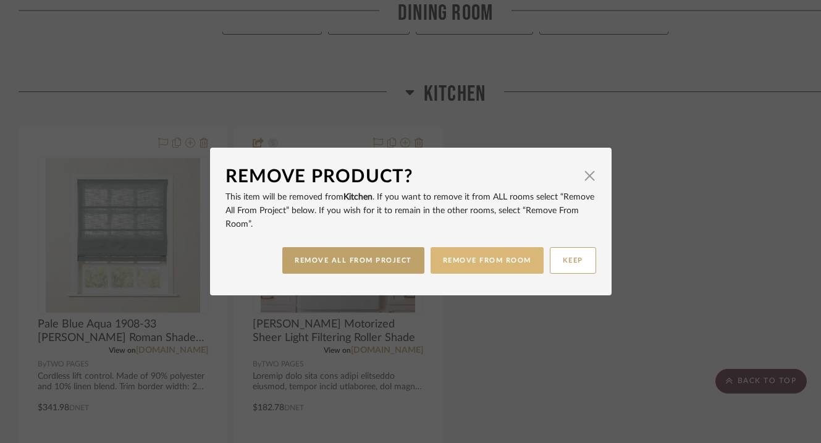
click at [443, 262] on button "REMOVE FROM ROOM" at bounding box center [486, 260] width 113 height 27
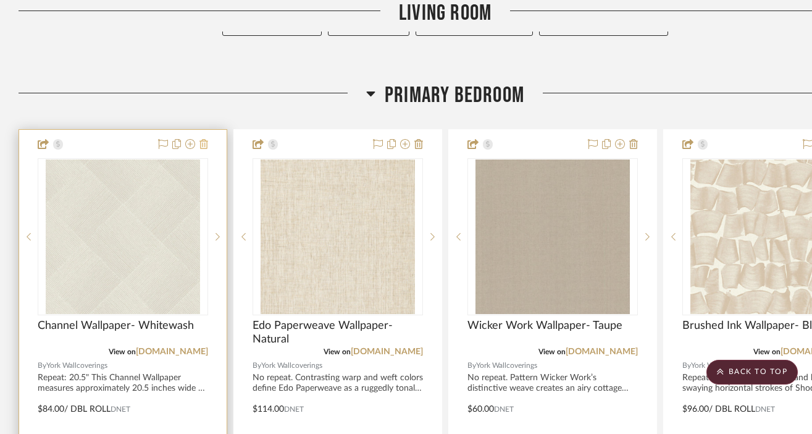
click at [200, 139] on icon at bounding box center [203, 144] width 9 height 10
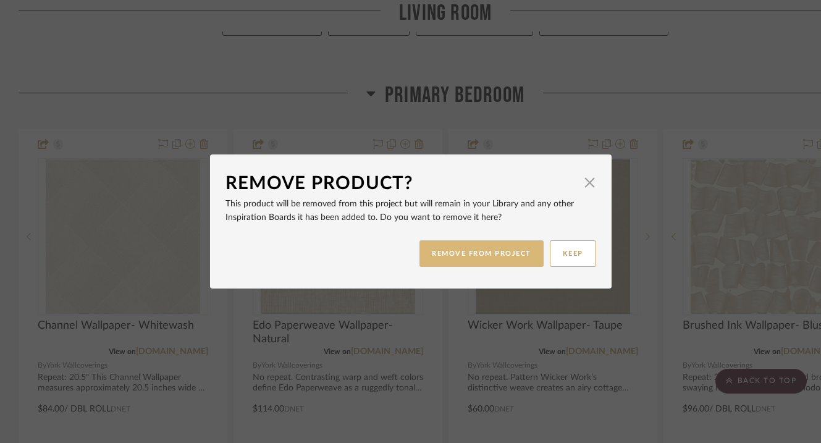
click at [454, 251] on button "REMOVE FROM PROJECT" at bounding box center [481, 253] width 124 height 27
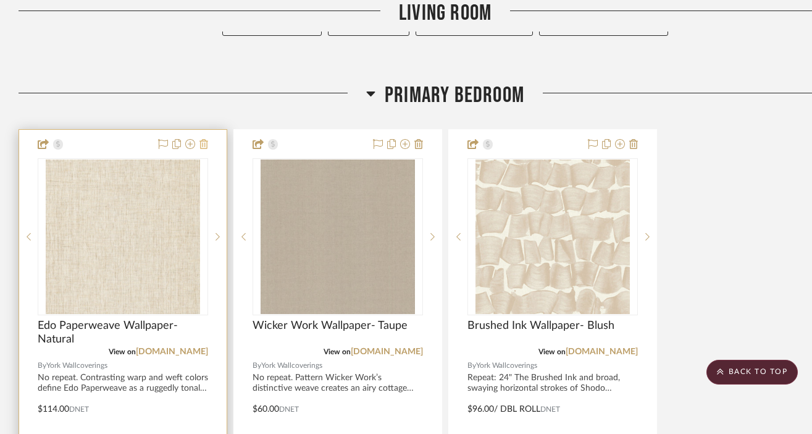
click at [206, 139] on icon at bounding box center [203, 144] width 9 height 10
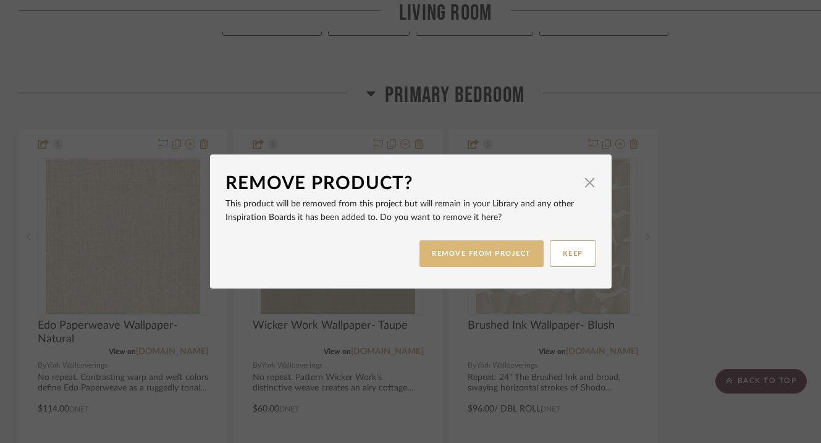
click at [426, 262] on button "REMOVE FROM PROJECT" at bounding box center [481, 253] width 124 height 27
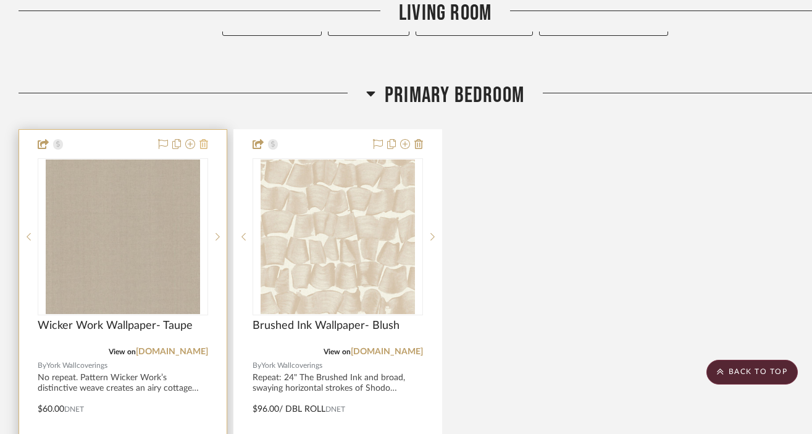
click at [206, 139] on icon at bounding box center [203, 144] width 9 height 10
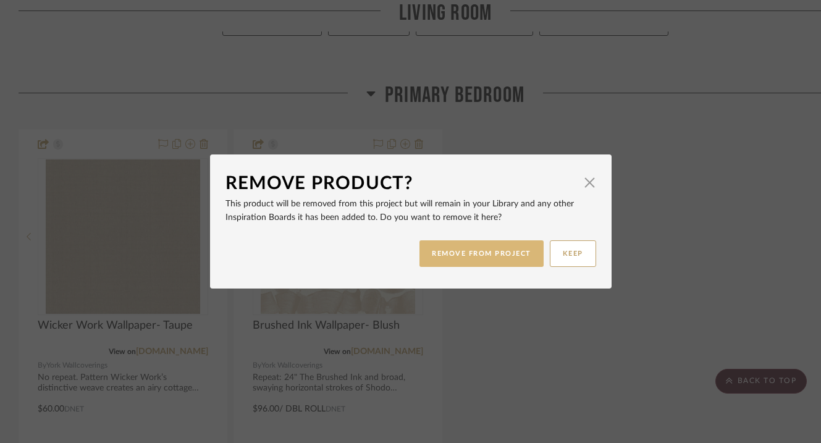
click at [445, 254] on button "REMOVE FROM PROJECT" at bounding box center [481, 253] width 124 height 27
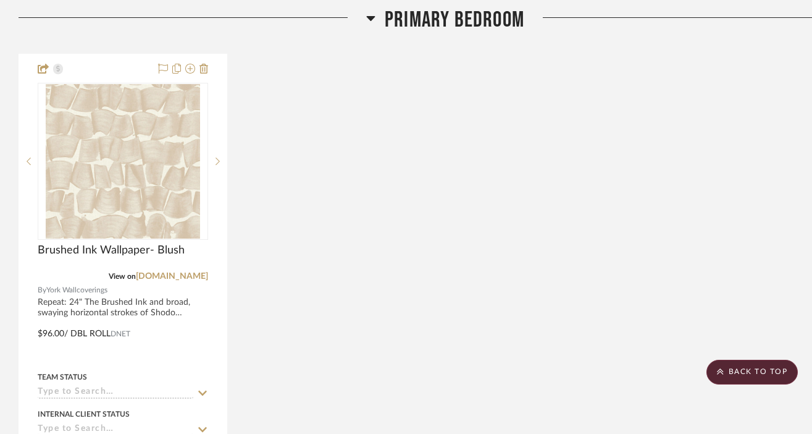
scroll to position [477, 0]
